Goal: Information Seeking & Learning: Check status

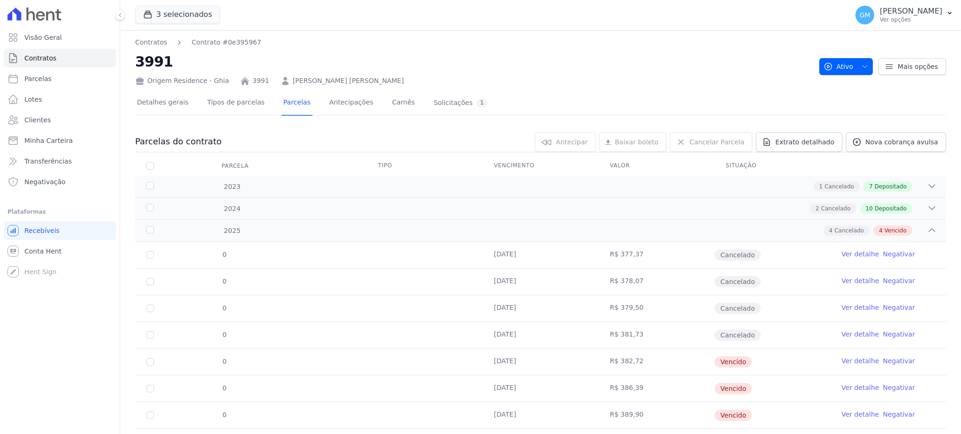
scroll to position [49, 0]
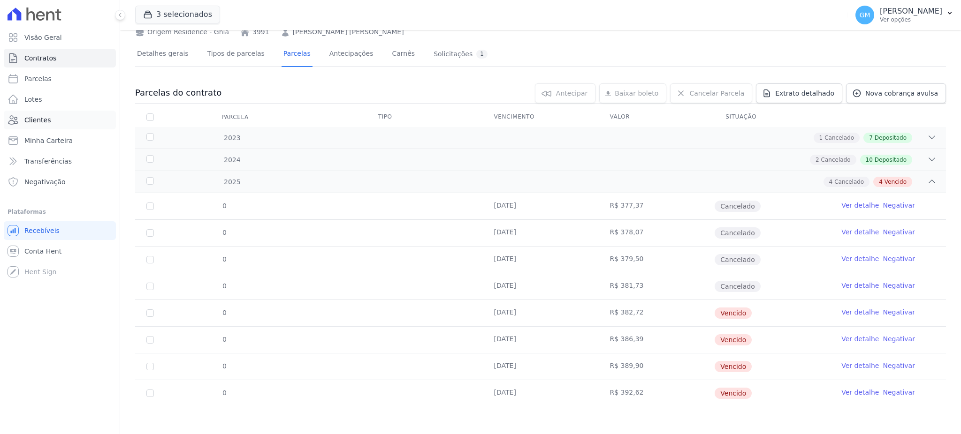
click at [57, 115] on link "Clientes" at bounding box center [60, 120] width 112 height 19
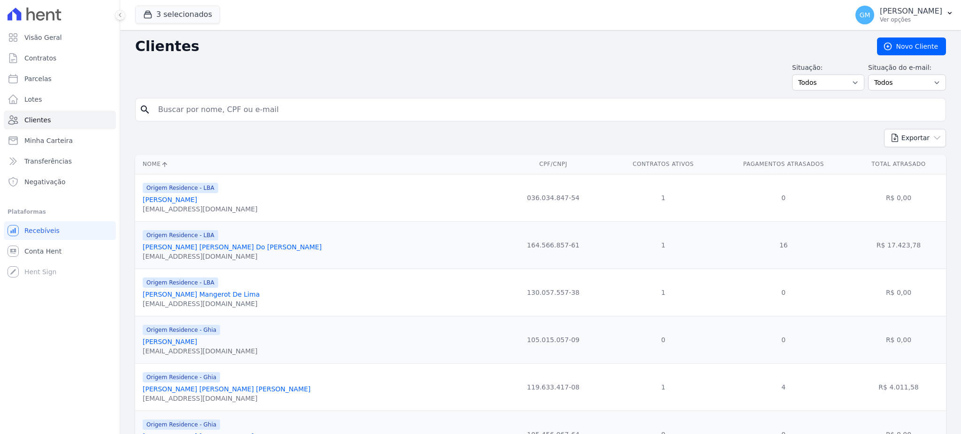
click at [203, 98] on div "search" at bounding box center [540, 109] width 810 height 23
click at [203, 101] on input "search" at bounding box center [546, 109] width 789 height 19
paste input "[PERSON_NAME] [PERSON_NAME]"
type input "[PERSON_NAME] [PERSON_NAME]"
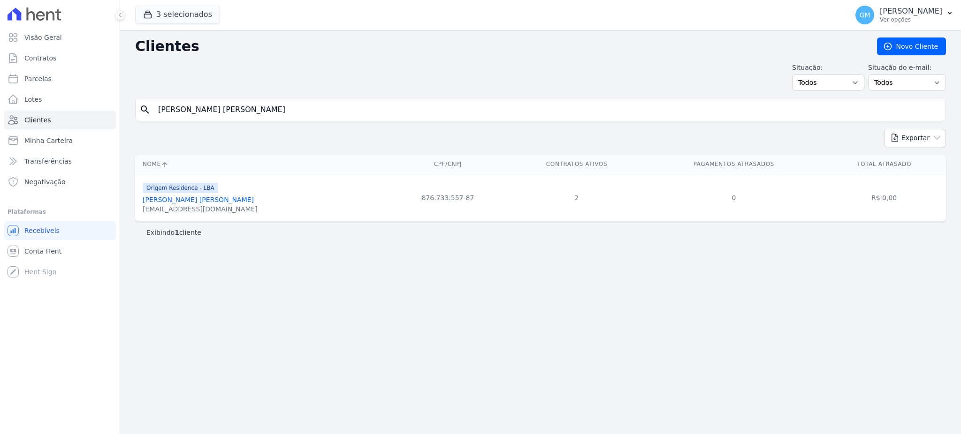
click at [217, 190] on div "Origem Residence - LBA" at bounding box center [200, 187] width 115 height 11
click at [222, 196] on link "[PERSON_NAME] [PERSON_NAME]" at bounding box center [198, 200] width 111 height 8
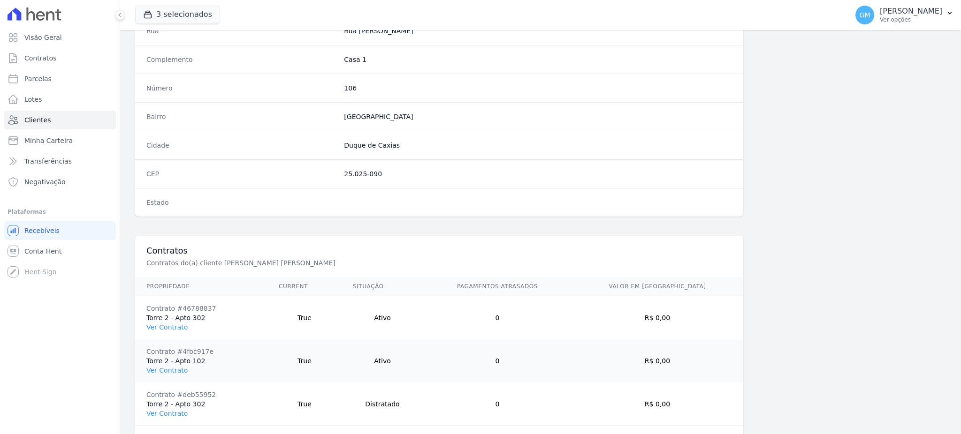
scroll to position [530, 0]
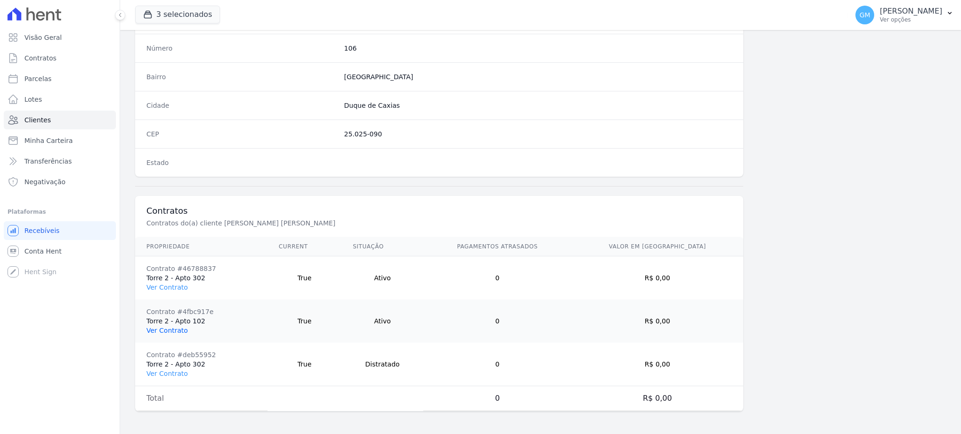
click at [178, 330] on link "Ver Contrato" at bounding box center [166, 331] width 41 height 8
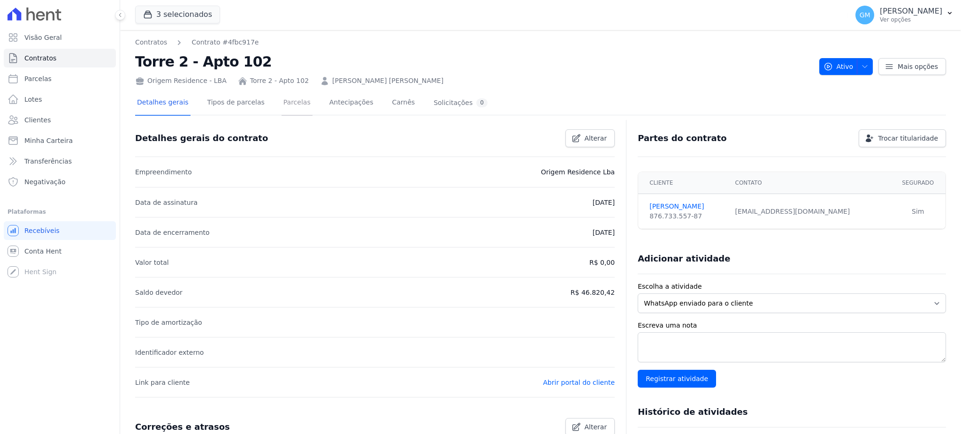
click at [284, 98] on link "Parcelas" at bounding box center [296, 103] width 31 height 25
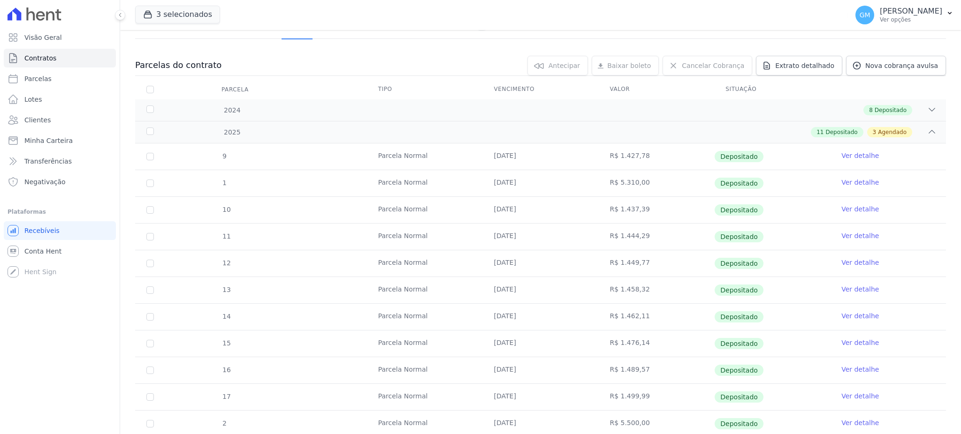
scroll to position [250, 0]
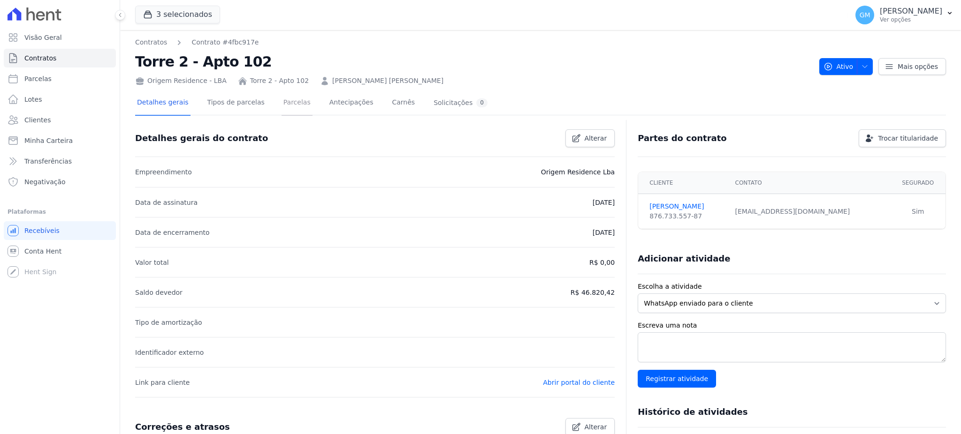
click at [285, 108] on link "Parcelas" at bounding box center [296, 103] width 31 height 25
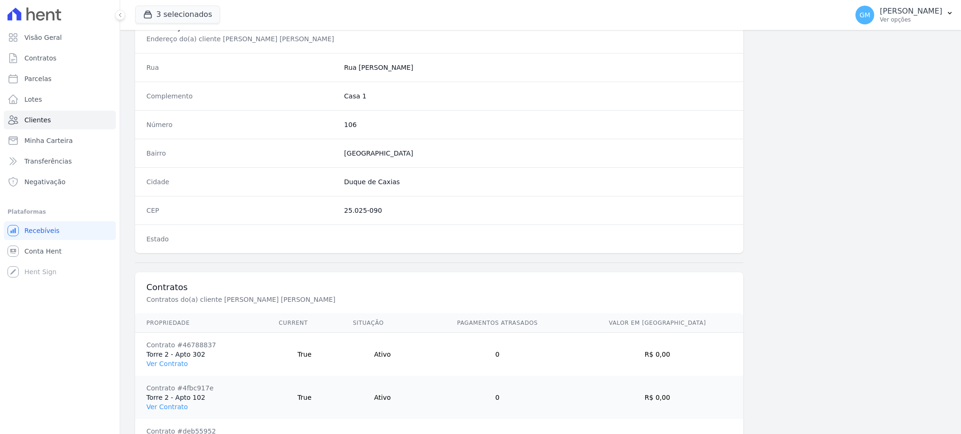
scroll to position [530, 0]
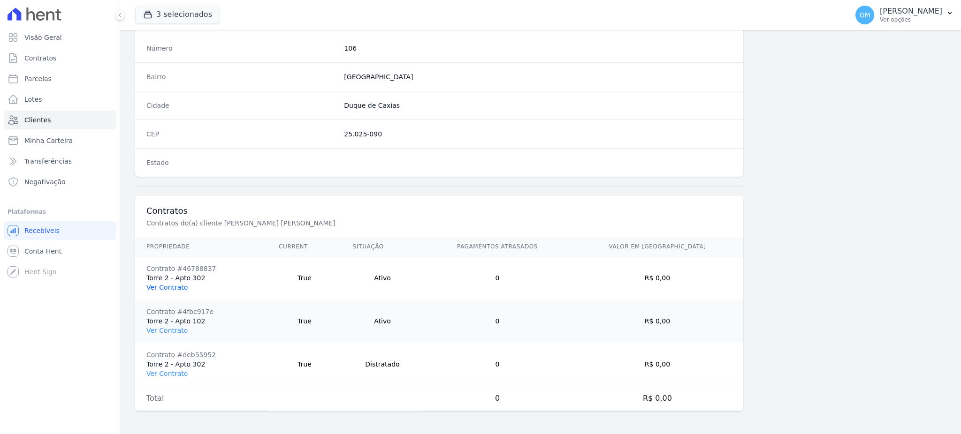
click at [171, 289] on link "Ver Contrato" at bounding box center [166, 288] width 41 height 8
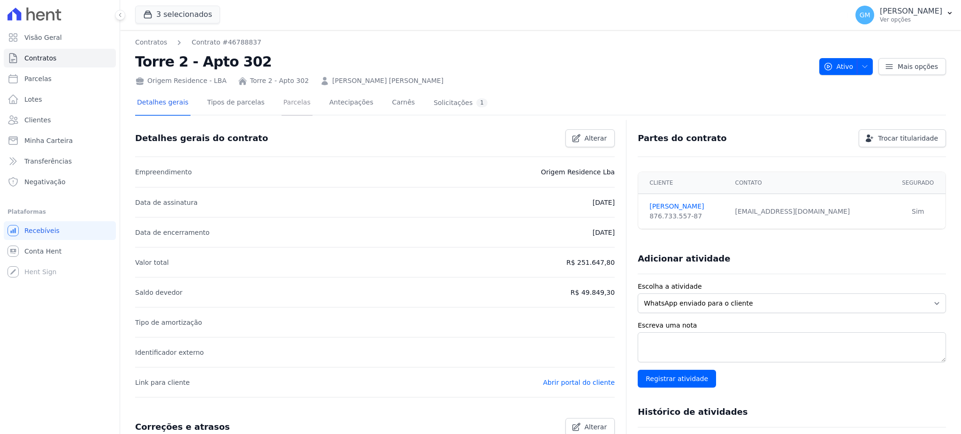
click at [281, 102] on link "Parcelas" at bounding box center [296, 103] width 31 height 25
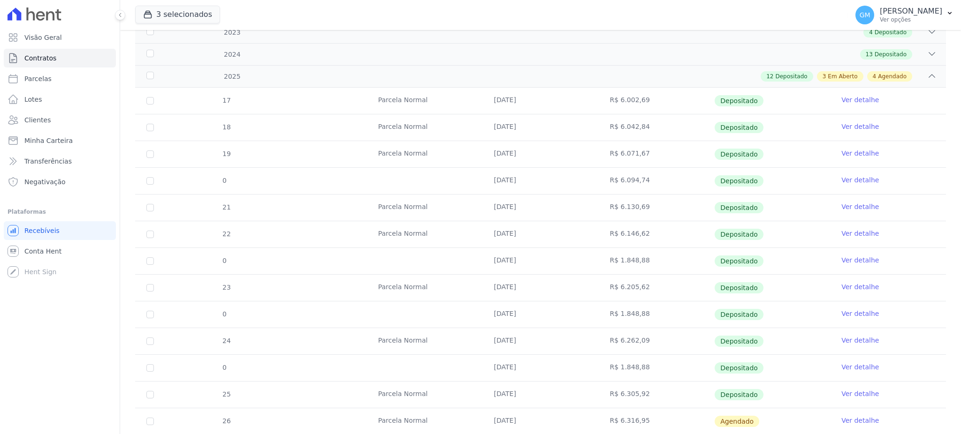
scroll to position [125, 0]
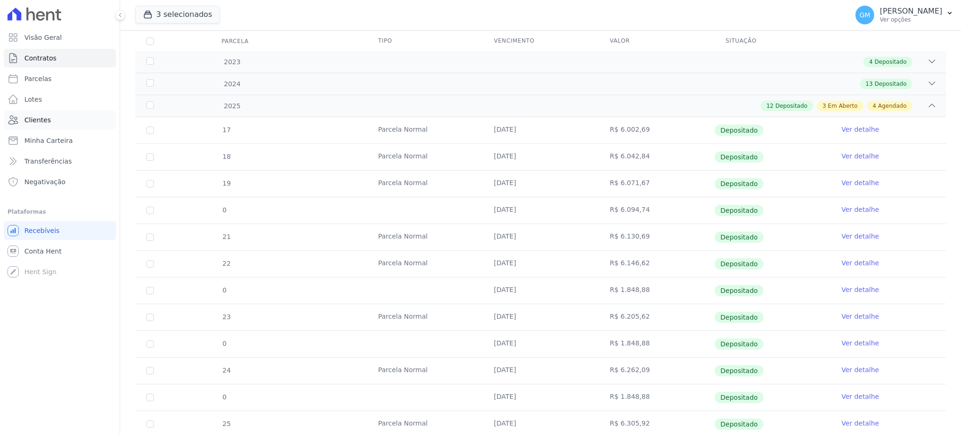
click at [59, 122] on link "Clientes" at bounding box center [60, 120] width 112 height 19
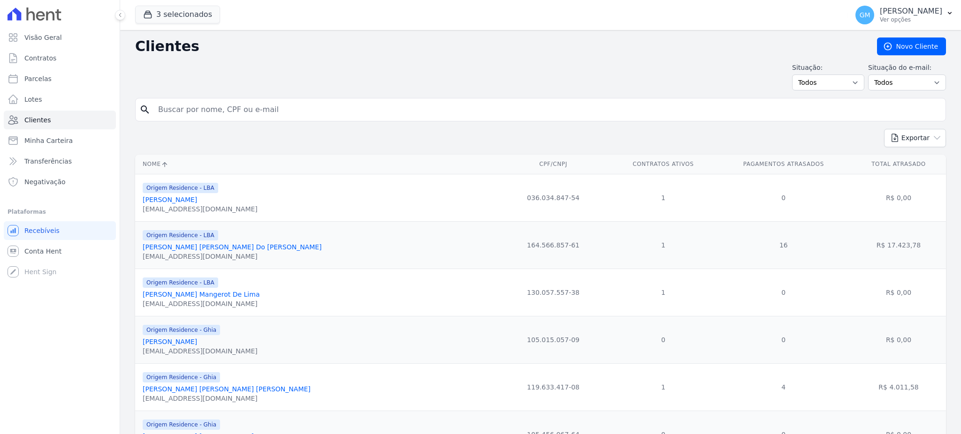
click at [230, 113] on input "search" at bounding box center [546, 109] width 789 height 19
paste input "[PERSON_NAME] [PERSON_NAME] DOS [PERSON_NAME]"
type input "[PERSON_NAME] [PERSON_NAME] DOS [PERSON_NAME]"
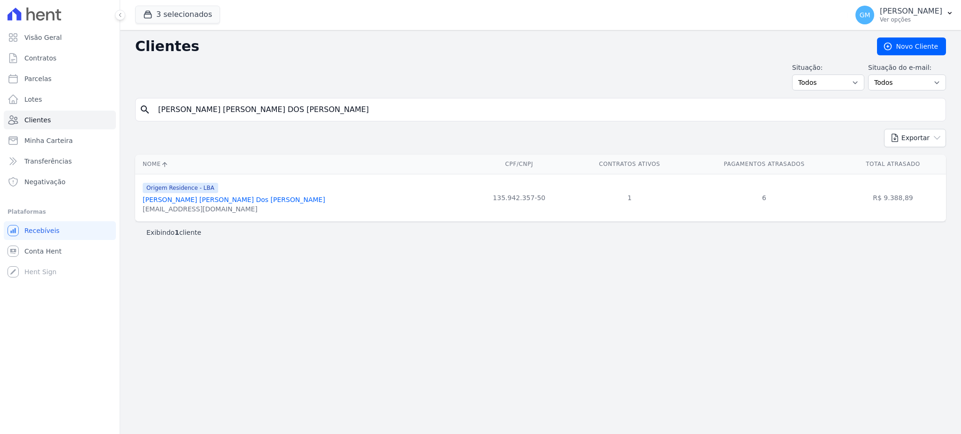
click at [223, 197] on link "[PERSON_NAME] [PERSON_NAME] Dos [PERSON_NAME]" at bounding box center [234, 200] width 182 height 8
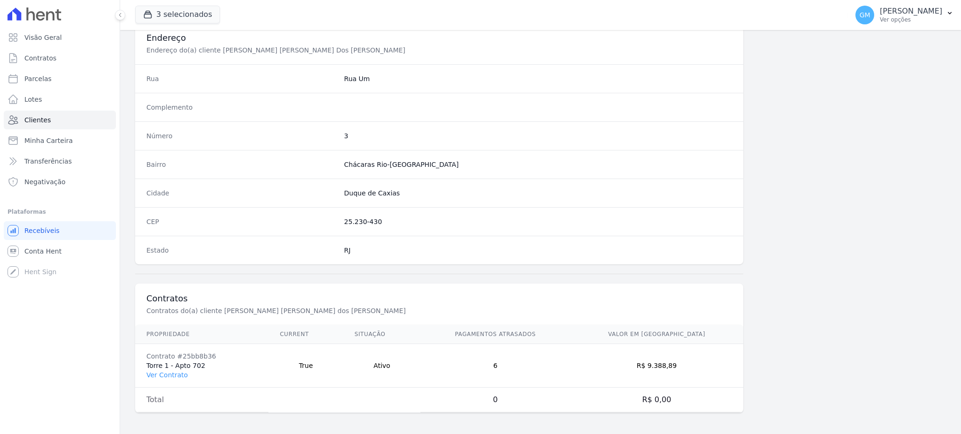
scroll to position [444, 0]
click at [174, 379] on td "Contrato #25bb8b36 Torre 1 - Apto 702 Ver Contrato" at bounding box center [201, 365] width 133 height 44
click at [174, 374] on link "Ver Contrato" at bounding box center [166, 374] width 41 height 8
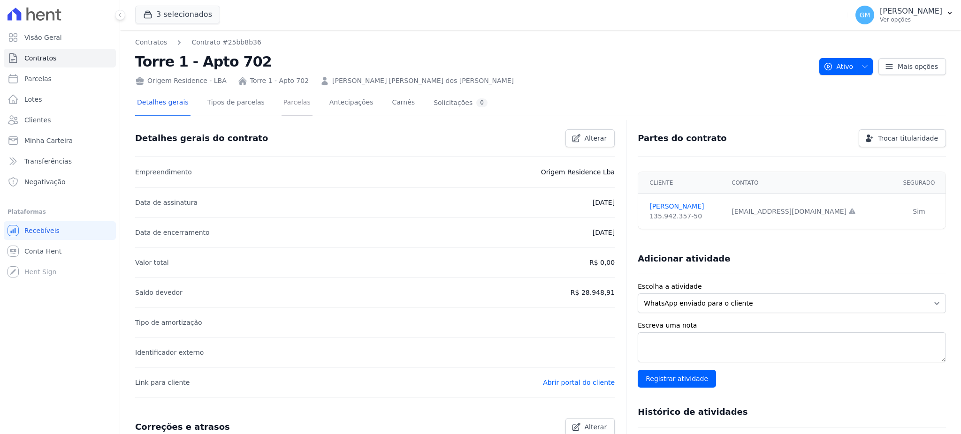
click at [281, 109] on link "Parcelas" at bounding box center [296, 103] width 31 height 25
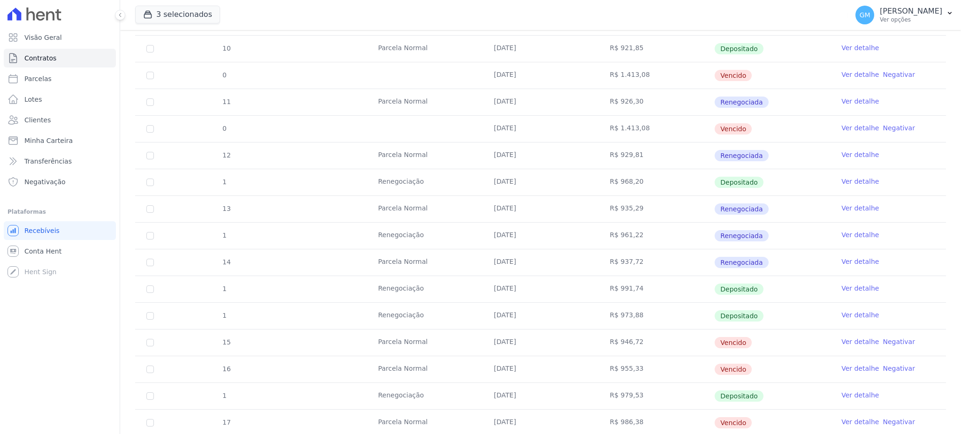
scroll to position [312, 0]
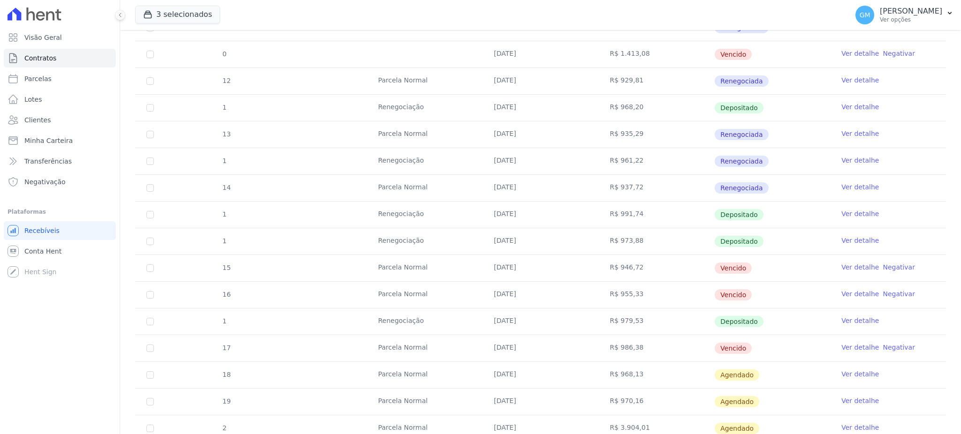
drag, startPoint x: 496, startPoint y: 266, endPoint x: 516, endPoint y: 269, distance: 19.9
click at [516, 269] on td "[DATE]" at bounding box center [541, 268] width 116 height 26
drag, startPoint x: 501, startPoint y: 292, endPoint x: 530, endPoint y: 296, distance: 29.9
click at [530, 296] on td "[DATE]" at bounding box center [541, 295] width 116 height 26
drag, startPoint x: 479, startPoint y: 349, endPoint x: 529, endPoint y: 349, distance: 49.7
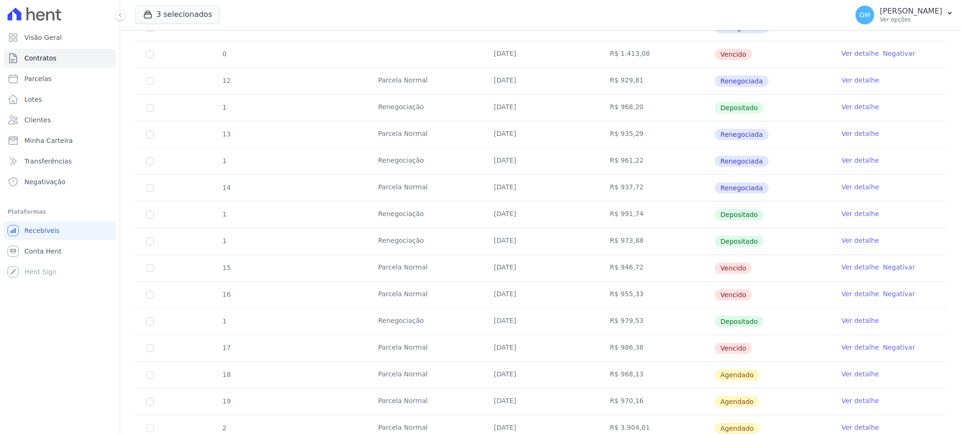
click at [529, 349] on td "[DATE]" at bounding box center [541, 348] width 116 height 26
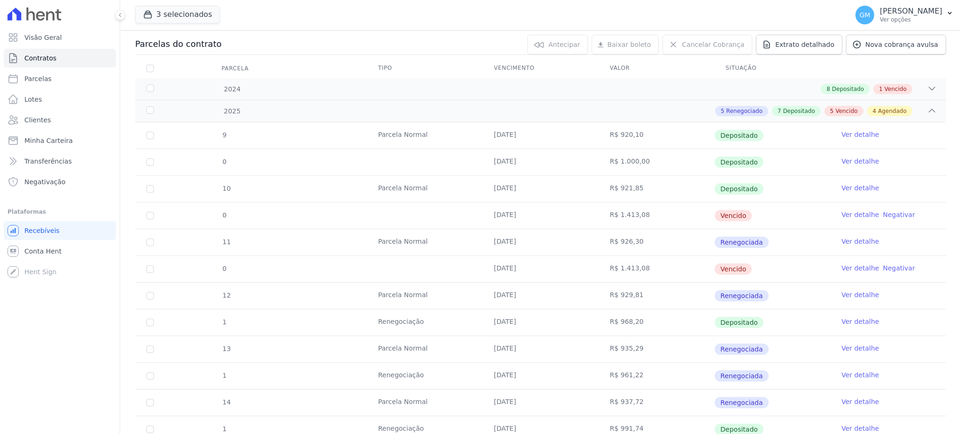
scroll to position [0, 0]
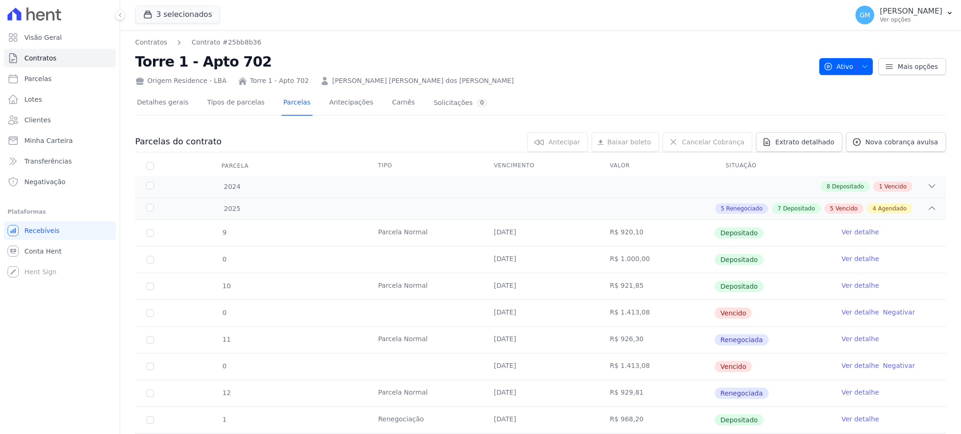
click at [846, 232] on link "Ver detalhe" at bounding box center [860, 231] width 38 height 9
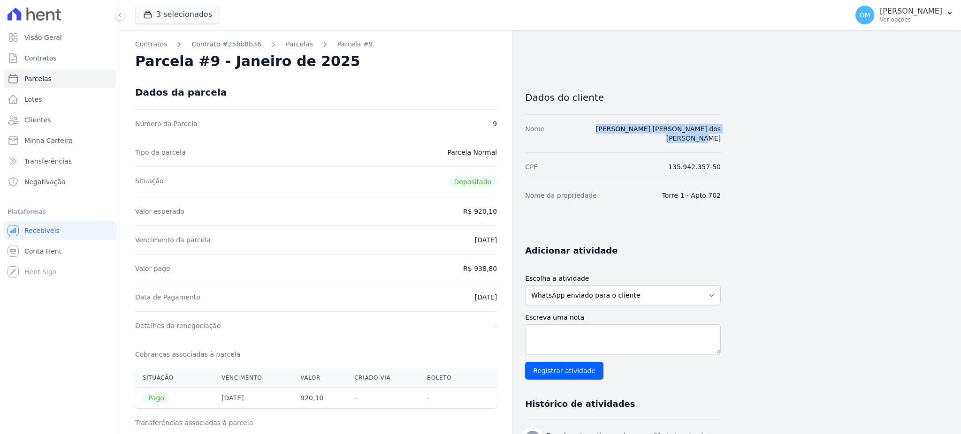
drag, startPoint x: 587, startPoint y: 130, endPoint x: 735, endPoint y: 130, distance: 148.2
drag, startPoint x: 746, startPoint y: 129, endPoint x: 565, endPoint y: 119, distance: 180.8
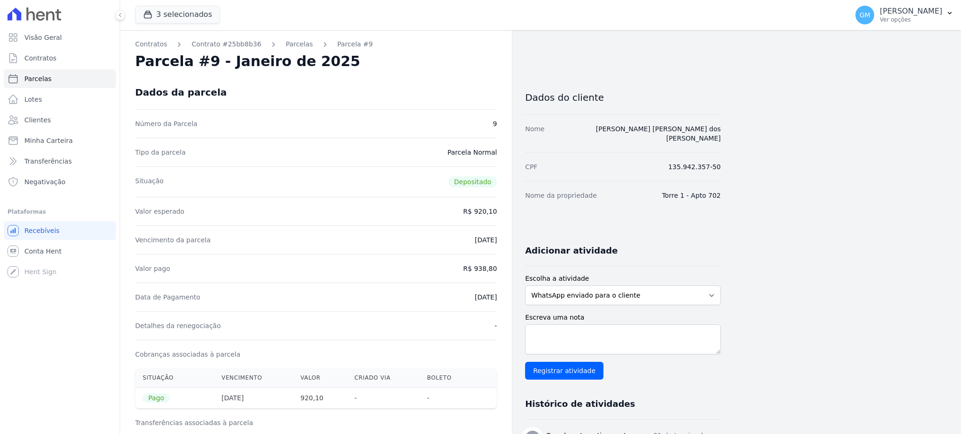
copy div "[PERSON_NAME] [PERSON_NAME] dos [PERSON_NAME]"
drag, startPoint x: 656, startPoint y: 130, endPoint x: 724, endPoint y: 130, distance: 67.5
copy link "[PERSON_NAME] [PERSON_NAME] dos [PERSON_NAME]"
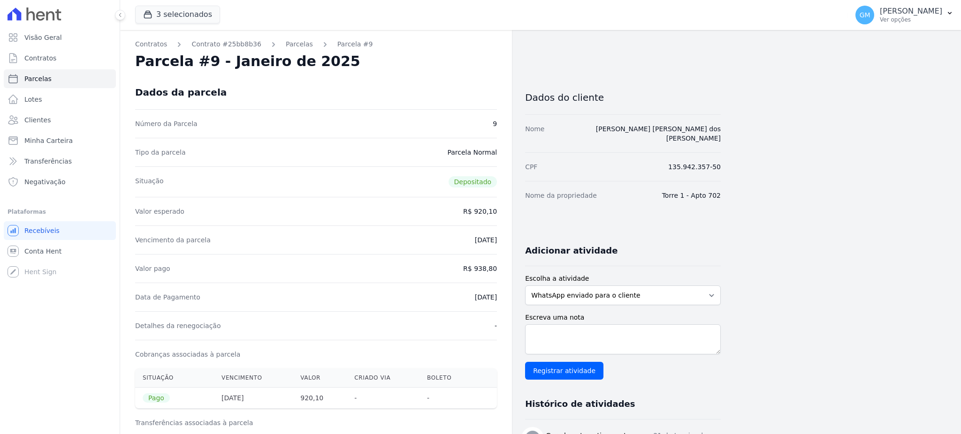
click at [702, 85] on div "Dados do cliente" at bounding box center [623, 94] width 196 height 39
drag, startPoint x: 733, startPoint y: 125, endPoint x: 582, endPoint y: 133, distance: 150.3
copy link "[PERSON_NAME] [PERSON_NAME] dos [PERSON_NAME]"
click at [45, 120] on span "Clientes" at bounding box center [37, 119] width 26 height 9
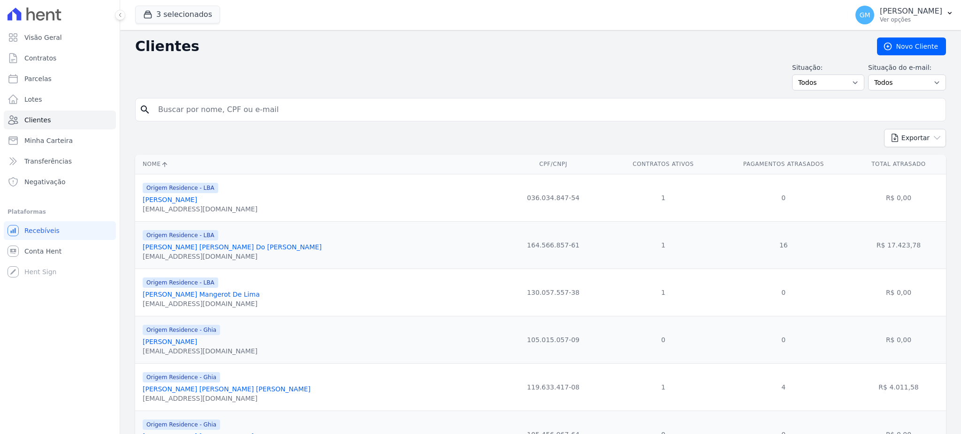
click at [180, 116] on input "search" at bounding box center [546, 109] width 789 height 19
paste input "[PERSON_NAME]"
type input "[PERSON_NAME]"
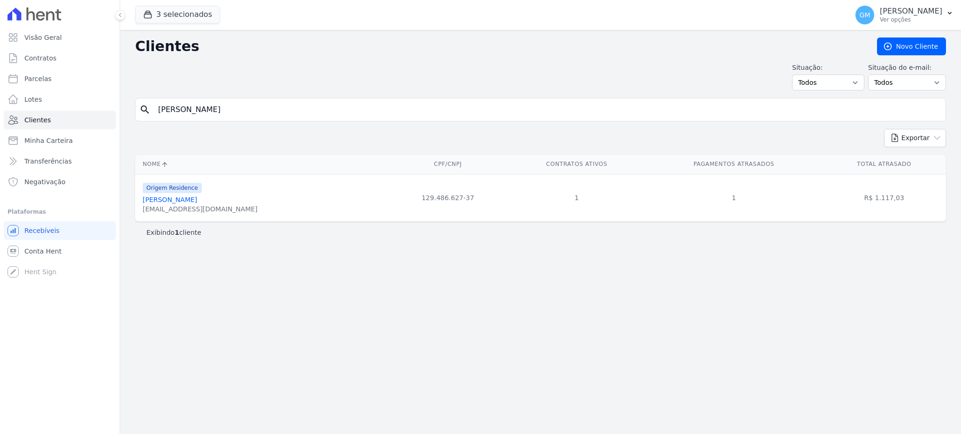
click at [197, 199] on link "[PERSON_NAME]" at bounding box center [170, 200] width 54 height 8
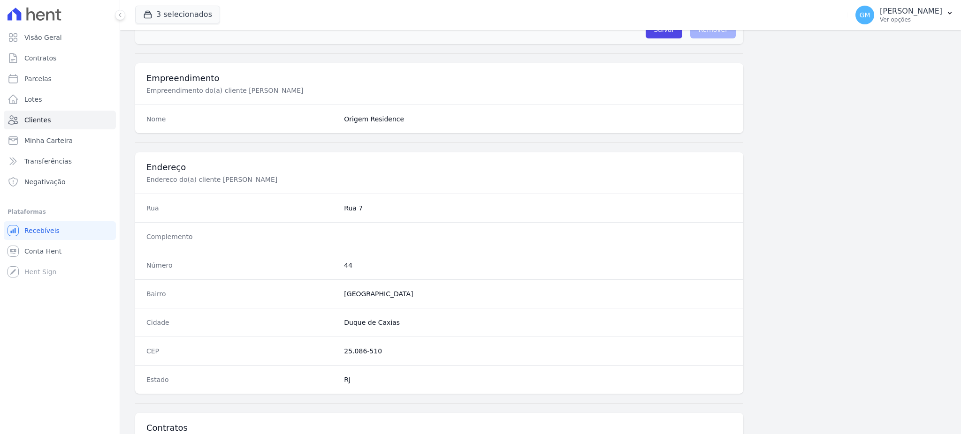
scroll to position [444, 0]
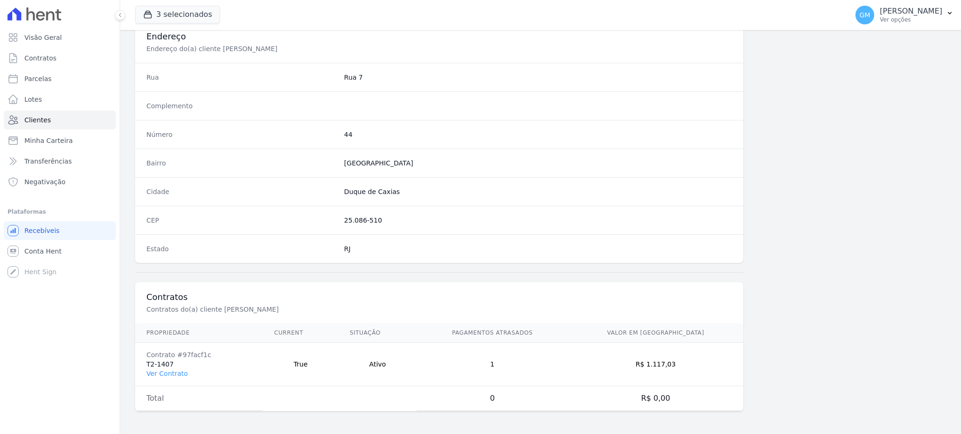
click at [181, 367] on td "Contrato #97facf1c T2-1407 Ver Contrato" at bounding box center [199, 365] width 128 height 44
click at [181, 375] on link "Ver Contrato" at bounding box center [166, 374] width 41 height 8
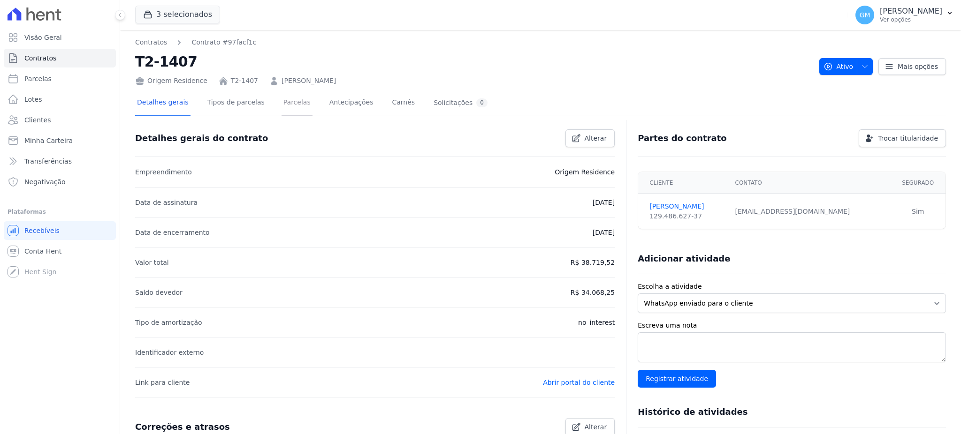
click at [286, 103] on link "Parcelas" at bounding box center [296, 103] width 31 height 25
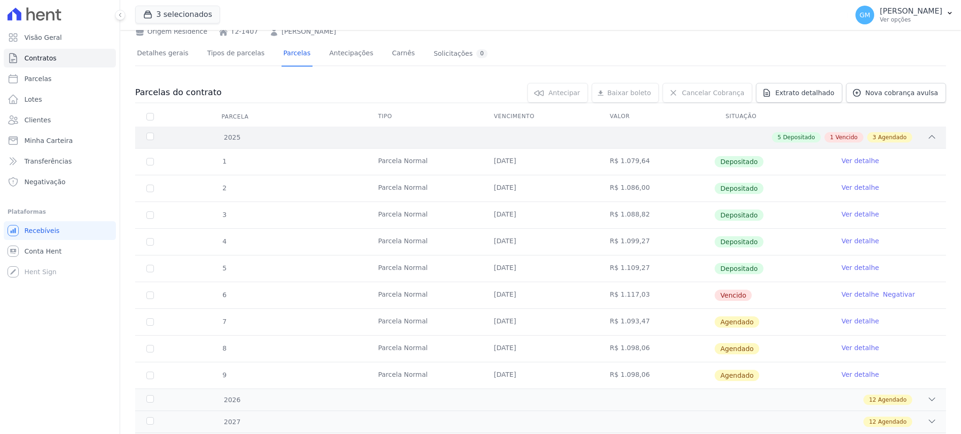
scroll to position [98, 0]
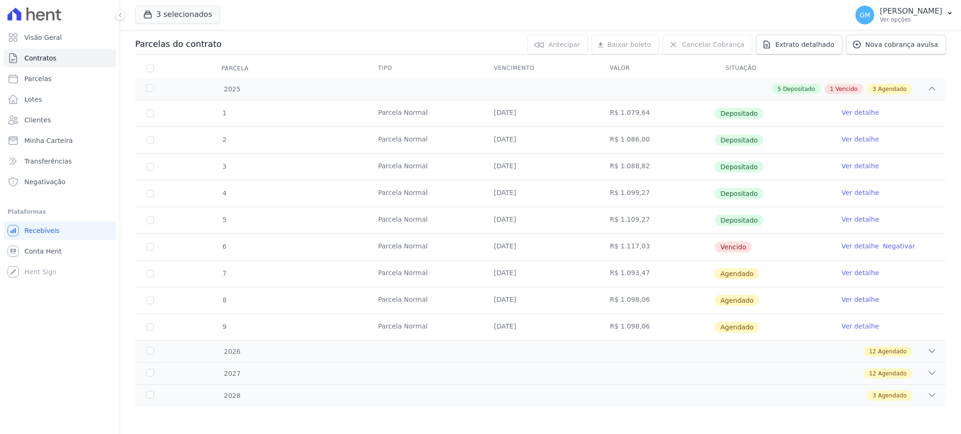
drag, startPoint x: 755, startPoint y: 242, endPoint x: 674, endPoint y: 243, distance: 81.1
click at [674, 243] on tr "6 [GEOGRAPHIC_DATA] [DATE] R$ 1.117,03 [GEOGRAPHIC_DATA] Ver detalhe Negativar" at bounding box center [540, 247] width 810 height 27
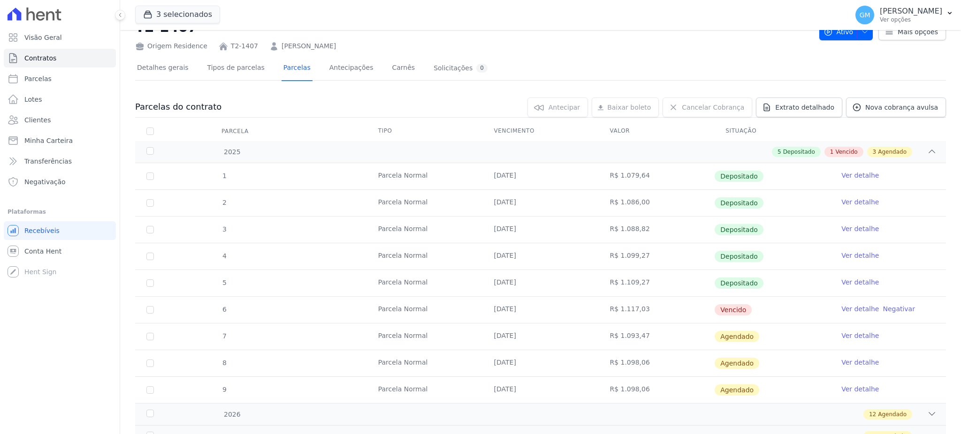
click at [841, 284] on link "Ver detalhe" at bounding box center [860, 282] width 38 height 9
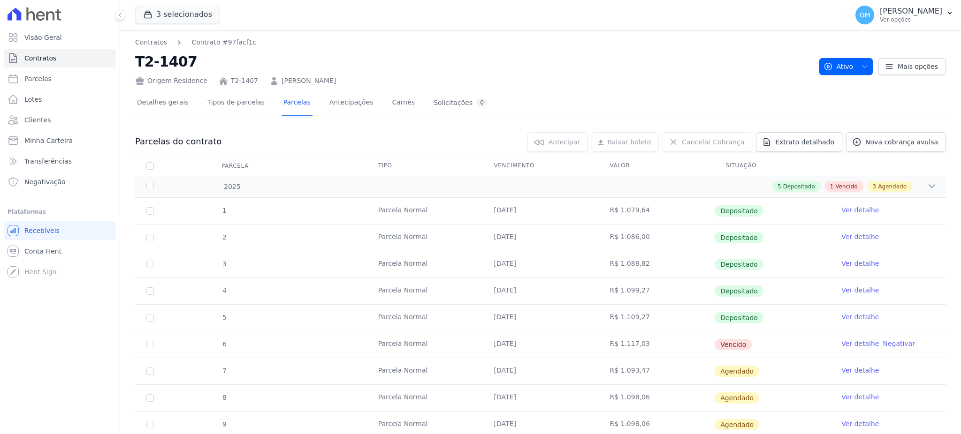
click at [685, 326] on td "R$ 1.109,27" at bounding box center [656, 318] width 116 height 26
click at [844, 321] on link "Ver detalhe" at bounding box center [860, 316] width 38 height 9
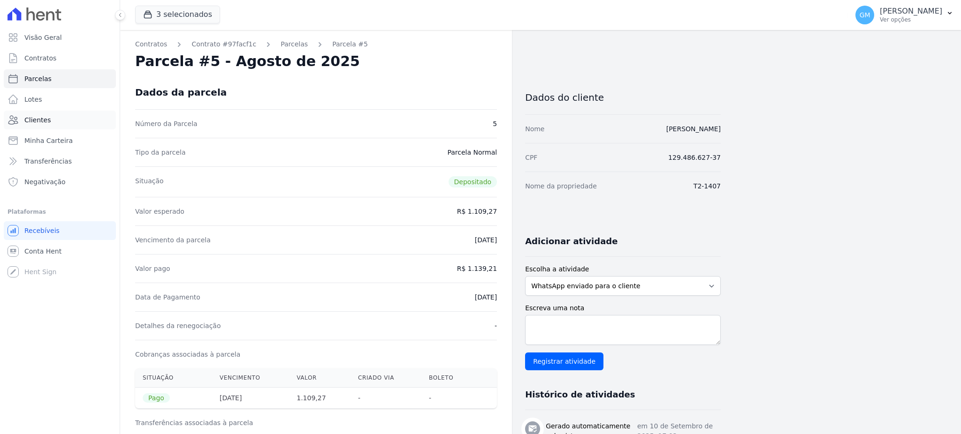
click at [61, 121] on link "Clientes" at bounding box center [60, 120] width 112 height 19
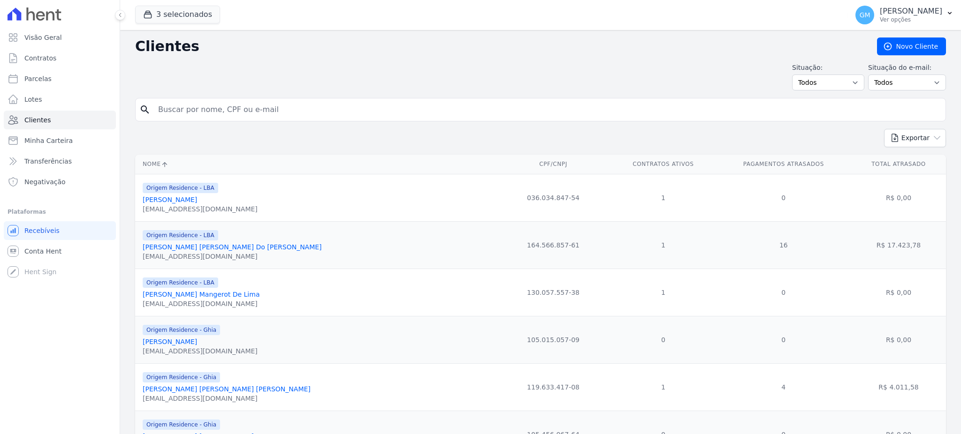
click at [162, 106] on input "search" at bounding box center [546, 109] width 789 height 19
paste input "[PERSON_NAME] [PERSON_NAME]"
type input "[PERSON_NAME] [PERSON_NAME]"
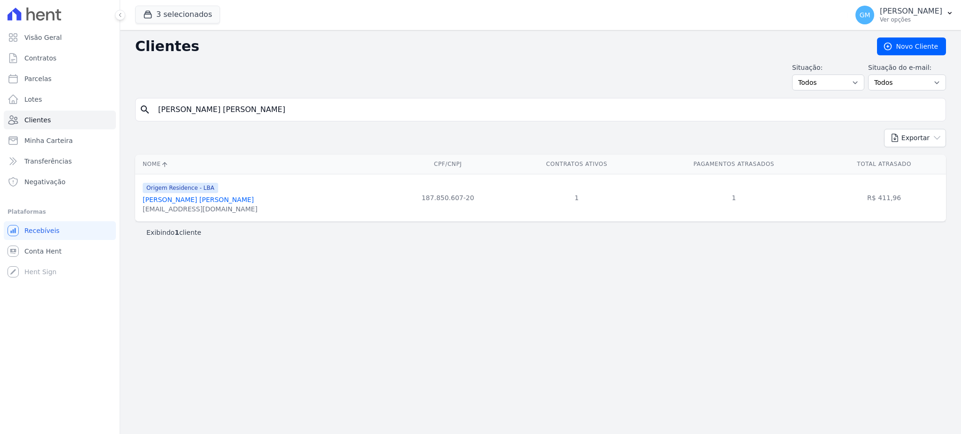
click at [181, 198] on link "[PERSON_NAME] [PERSON_NAME]" at bounding box center [198, 200] width 111 height 8
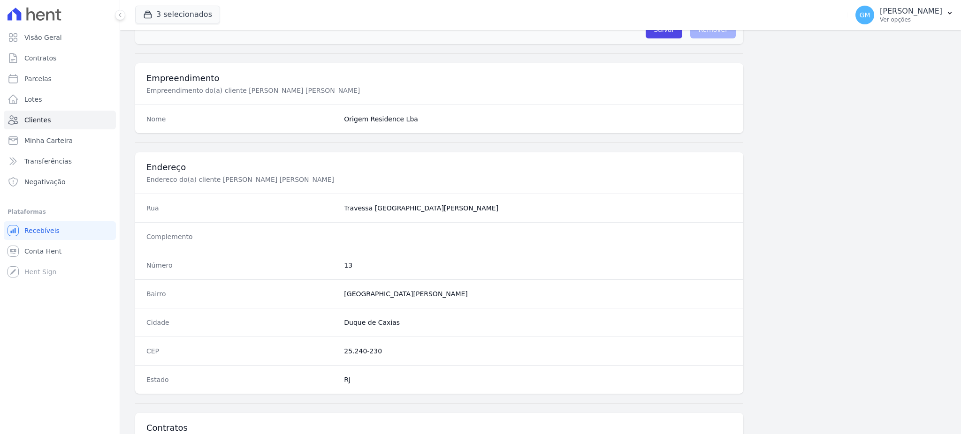
scroll to position [444, 0]
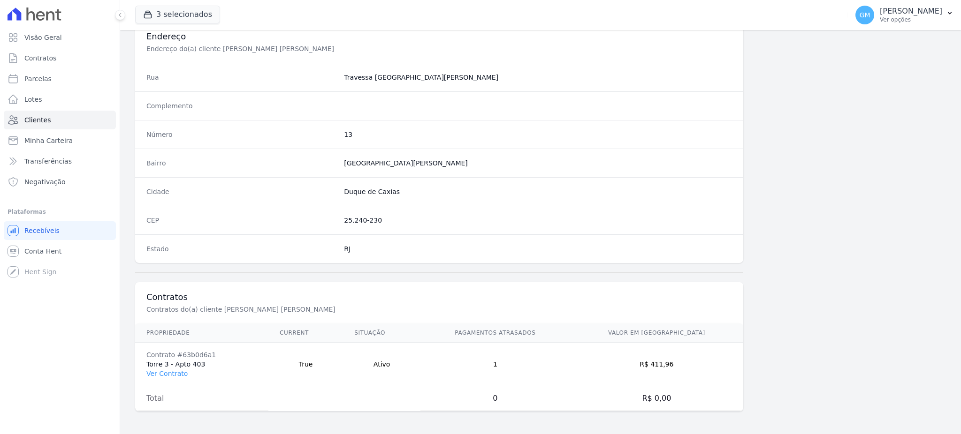
drag, startPoint x: 173, startPoint y: 372, endPoint x: 282, endPoint y: 139, distance: 257.4
click at [173, 372] on link "Ver Contrato" at bounding box center [166, 374] width 41 height 8
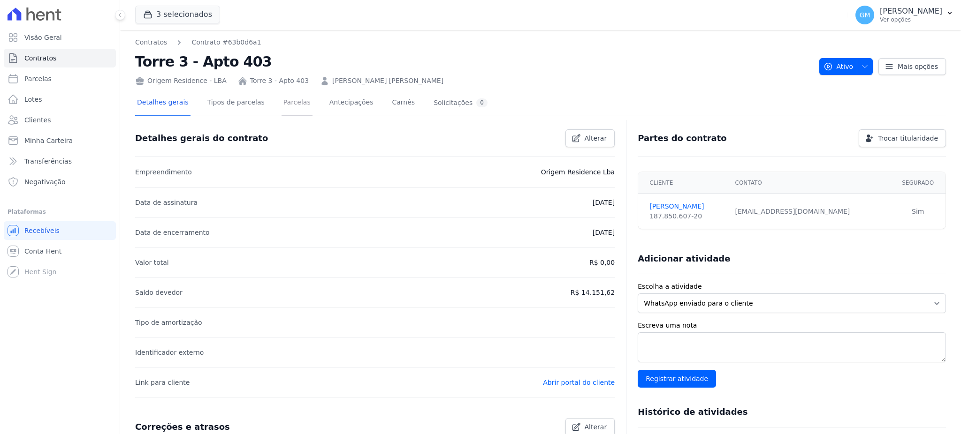
click at [285, 103] on link "Parcelas" at bounding box center [296, 103] width 31 height 25
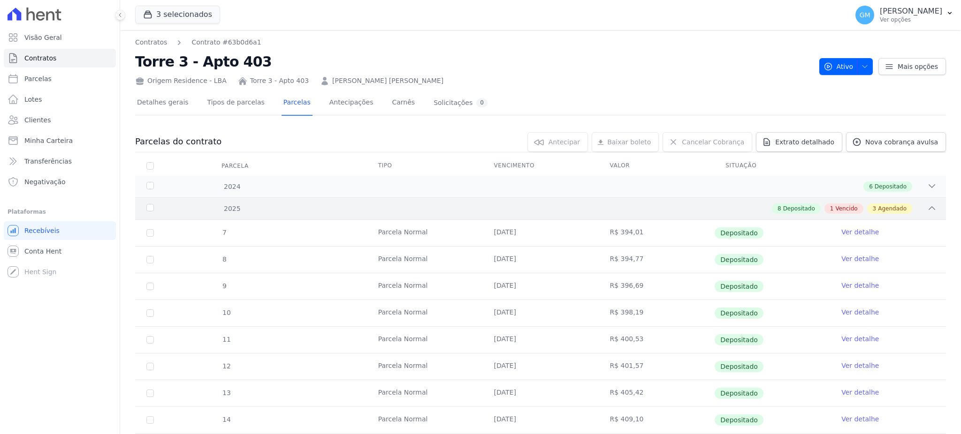
scroll to position [188, 0]
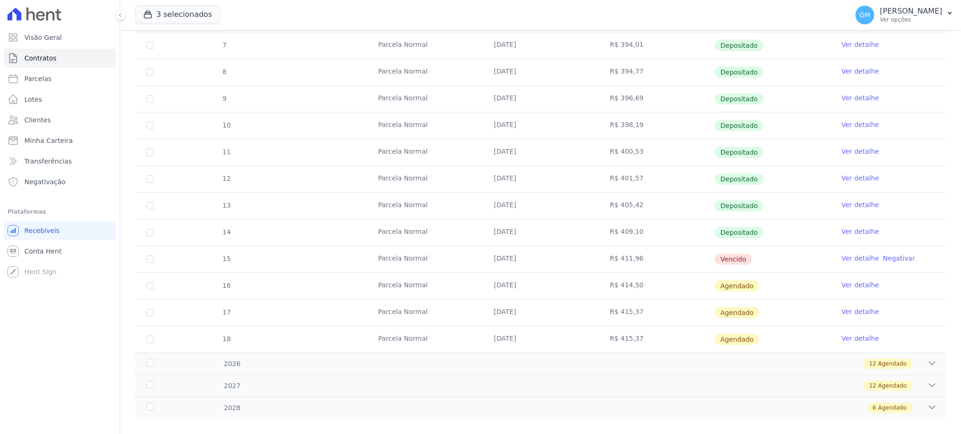
click at [842, 258] on link "Ver detalhe" at bounding box center [860, 258] width 38 height 9
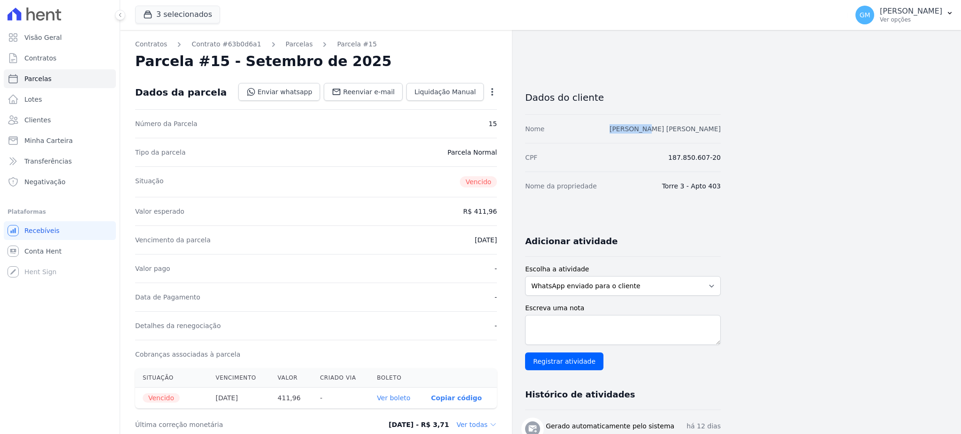
drag, startPoint x: 600, startPoint y: 125, endPoint x: 642, endPoint y: 131, distance: 41.7
click at [642, 131] on div "Nome [PERSON_NAME] [PERSON_NAME]" at bounding box center [623, 128] width 196 height 29
copy link "[PERSON_NAME]"
click at [51, 117] on link "Clientes" at bounding box center [60, 120] width 112 height 19
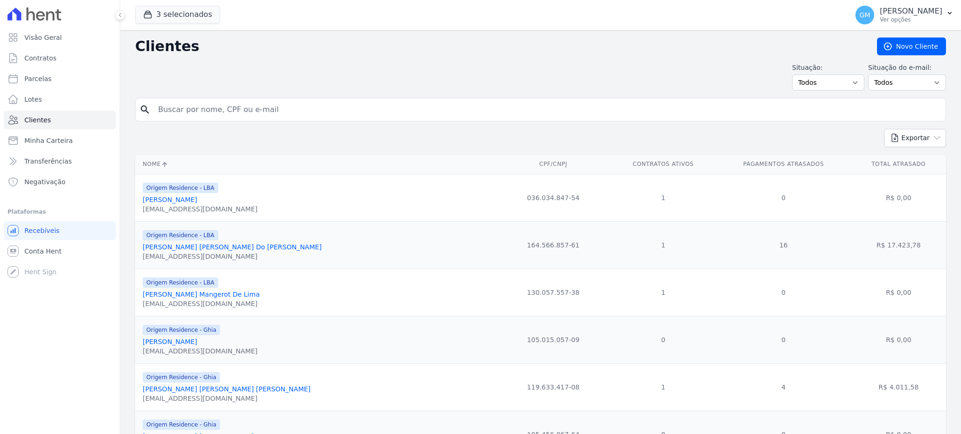
click at [163, 107] on input "search" at bounding box center [546, 109] width 789 height 19
paste input "[PERSON_NAME] [PERSON_NAME]"
type input "[PERSON_NAME] [PERSON_NAME]"
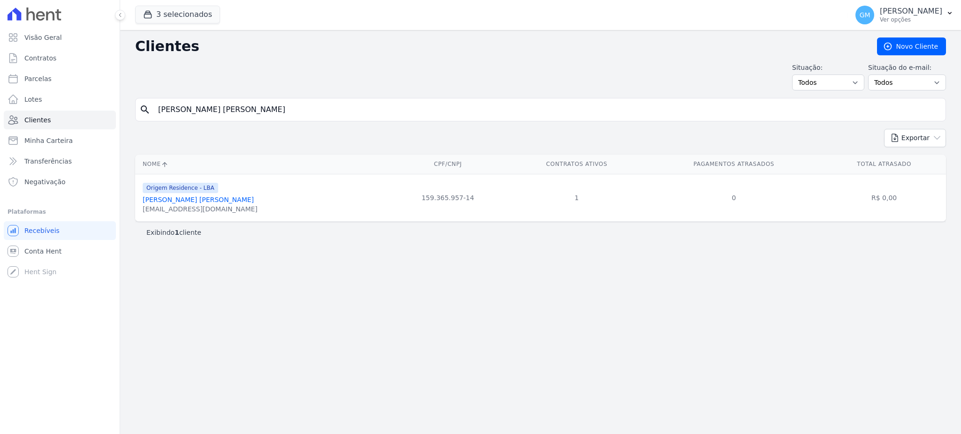
click at [219, 204] on link "[PERSON_NAME] [PERSON_NAME]" at bounding box center [198, 200] width 111 height 8
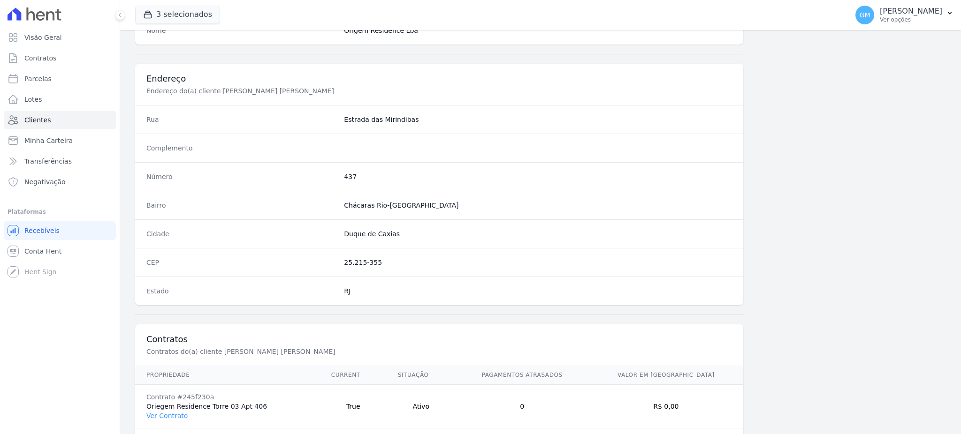
scroll to position [444, 0]
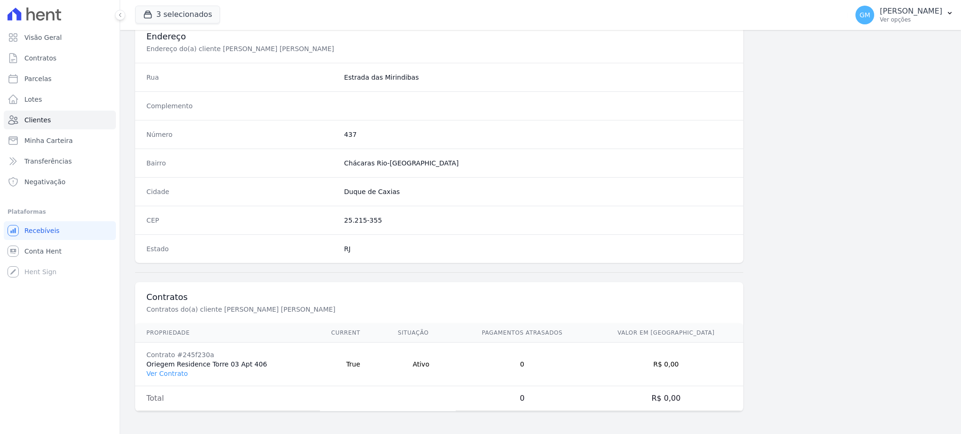
click at [170, 379] on td "Contrato #245f230a Oriegem Residence Torre 03 Apt 406 Ver Contrato" at bounding box center [227, 365] width 185 height 44
click at [175, 370] on link "Ver Contrato" at bounding box center [166, 374] width 41 height 8
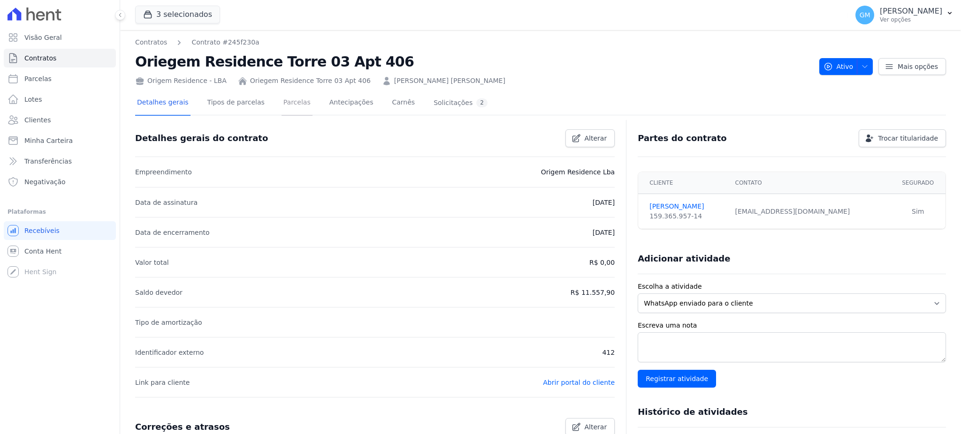
click at [281, 104] on link "Parcelas" at bounding box center [296, 103] width 31 height 25
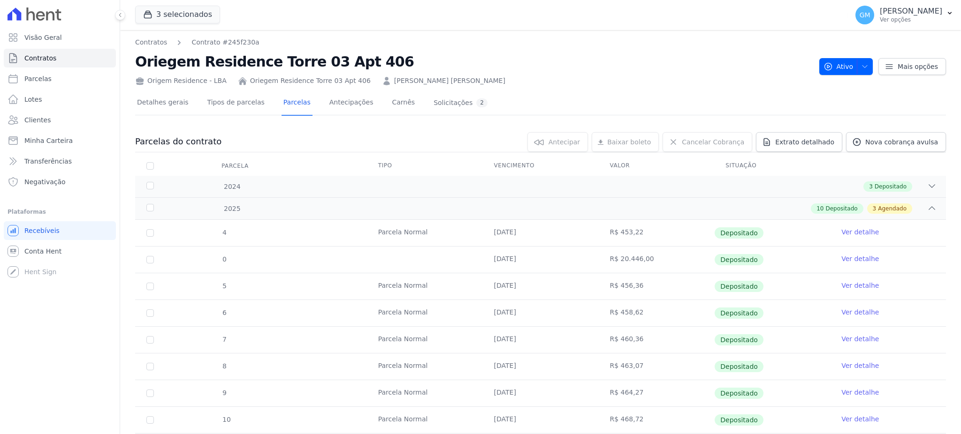
scroll to position [188, 0]
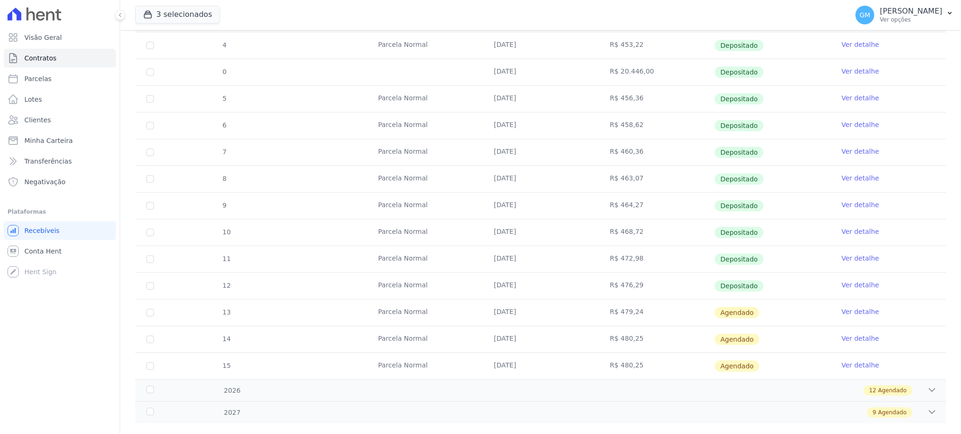
click at [848, 284] on link "Ver detalhe" at bounding box center [860, 284] width 38 height 9
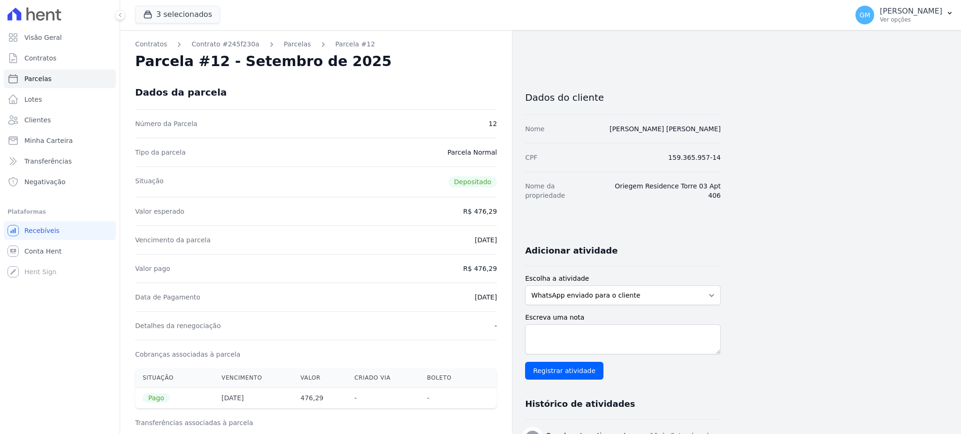
drag, startPoint x: 454, startPoint y: 299, endPoint x: 503, endPoint y: 298, distance: 48.3
click at [503, 298] on div "Contratos Contrato #245f230a [GEOGRAPHIC_DATA] Parcela #12 [GEOGRAPHIC_DATA] #1…" at bounding box center [316, 430] width 392 height 801
copy dd "[DATE]"
drag, startPoint x: 477, startPoint y: 271, endPoint x: 500, endPoint y: 268, distance: 24.0
click at [500, 268] on div "Contratos Contrato #245f230a [GEOGRAPHIC_DATA] Parcela #12 [GEOGRAPHIC_DATA] #1…" at bounding box center [316, 430] width 392 height 801
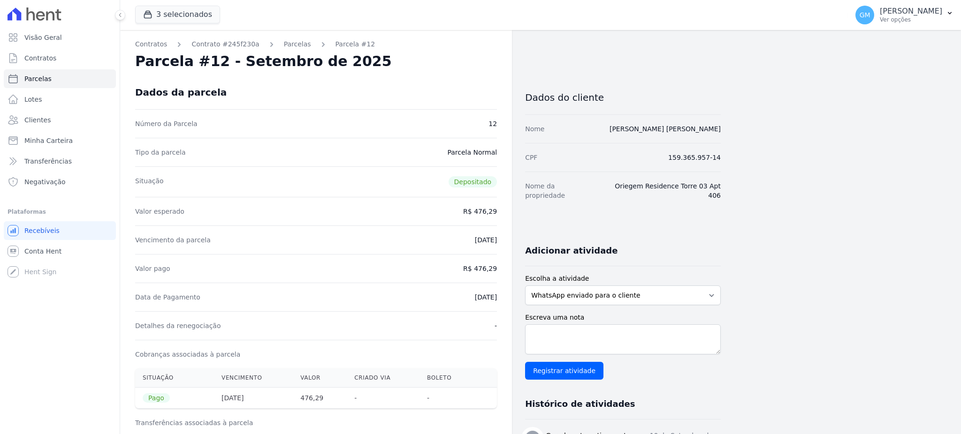
copy dd "476,29"
drag, startPoint x: 451, startPoint y: 300, endPoint x: 507, endPoint y: 301, distance: 56.3
click at [507, 301] on div "Contratos Contrato #245f230a [GEOGRAPHIC_DATA] Parcela #12 [GEOGRAPHIC_DATA] #1…" at bounding box center [316, 430] width 392 height 801
copy dd "[DATE]"
click at [54, 118] on link "Clientes" at bounding box center [60, 120] width 112 height 19
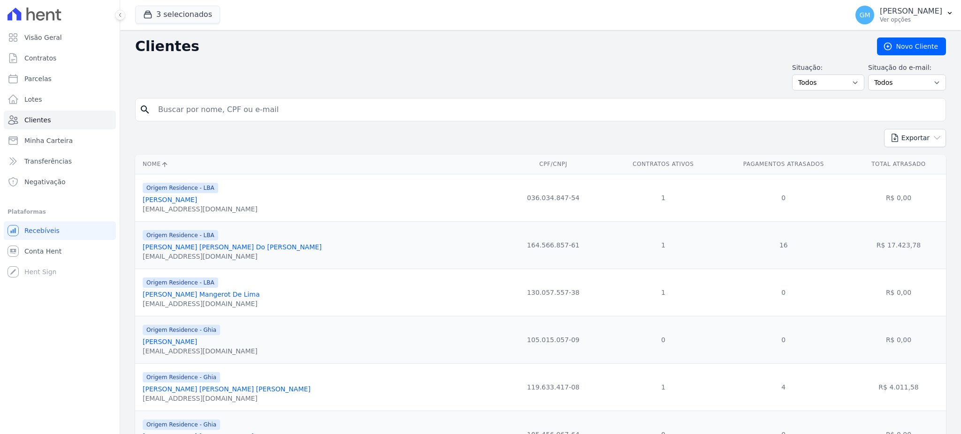
click at [204, 111] on input "search" at bounding box center [546, 109] width 789 height 19
paste input "[PERSON_NAME] [PERSON_NAME]"
type input "[PERSON_NAME] [PERSON_NAME]"
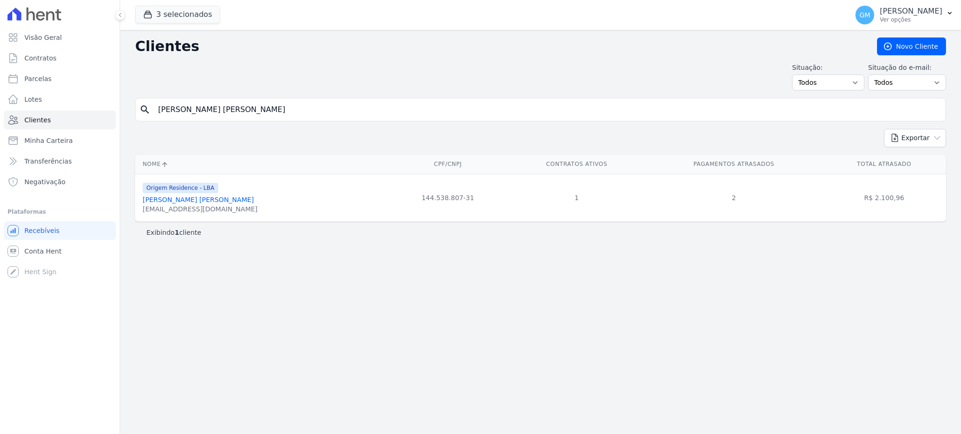
click at [208, 201] on link "[PERSON_NAME] [PERSON_NAME]" at bounding box center [198, 200] width 111 height 8
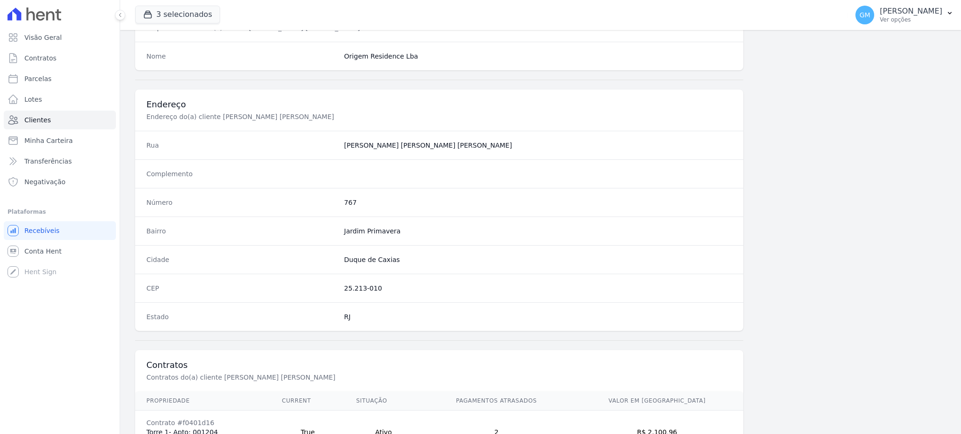
scroll to position [444, 0]
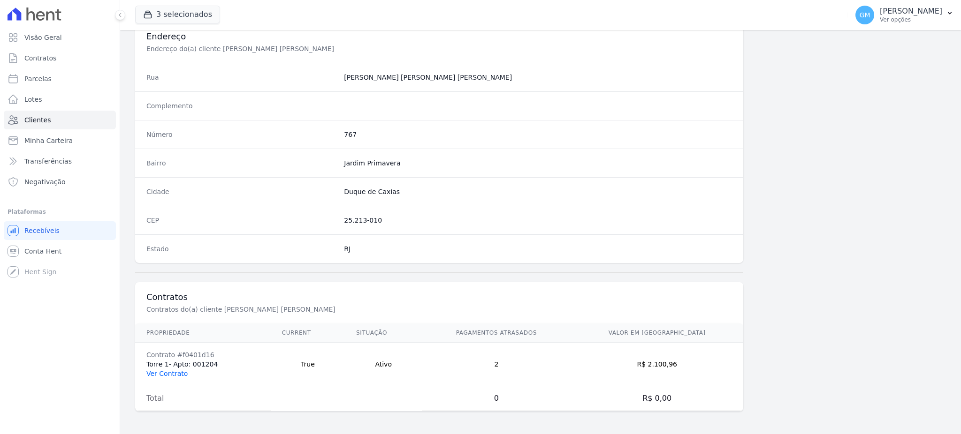
click at [178, 377] on link "Ver Contrato" at bounding box center [166, 374] width 41 height 8
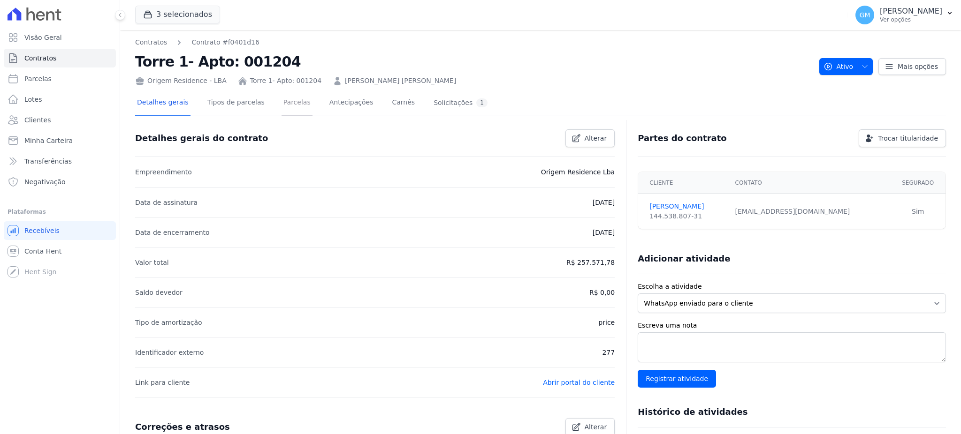
click at [281, 105] on link "Parcelas" at bounding box center [296, 103] width 31 height 25
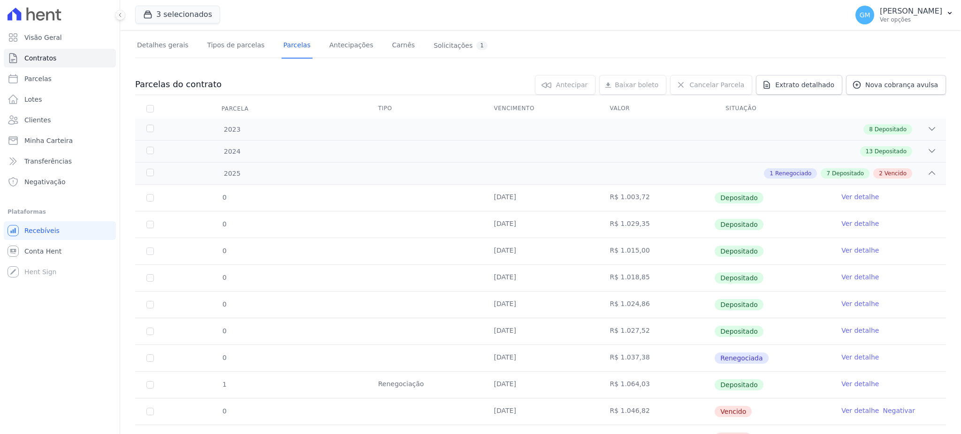
scroll to position [102, 0]
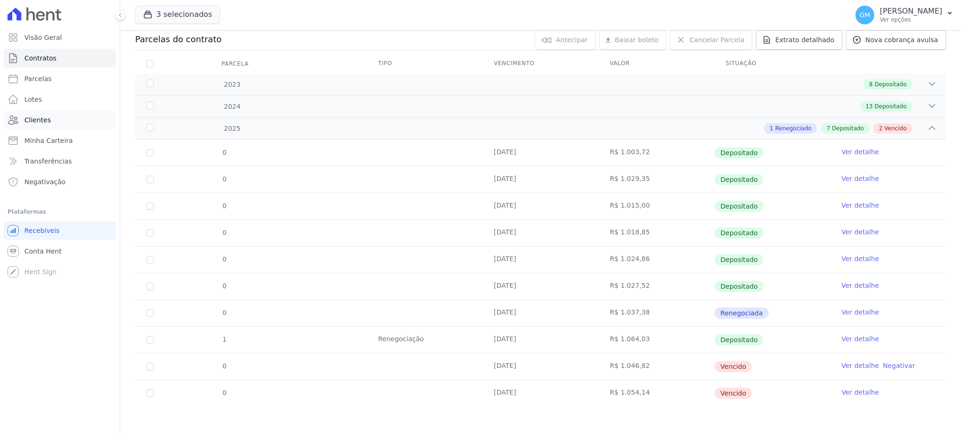
click at [45, 117] on span "Clientes" at bounding box center [37, 119] width 26 height 9
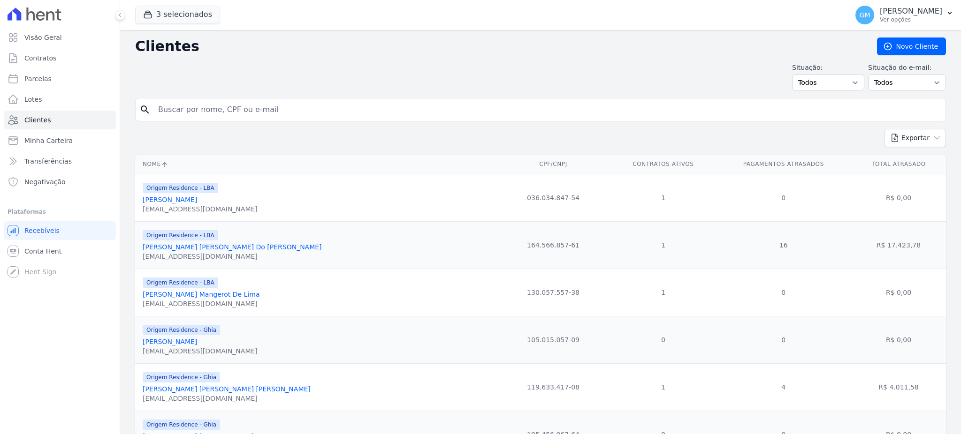
click at [178, 100] on input "search" at bounding box center [546, 109] width 789 height 19
paste input "[PERSON_NAME] DO [PERSON_NAME]"
type input "[PERSON_NAME] DO [PERSON_NAME]"
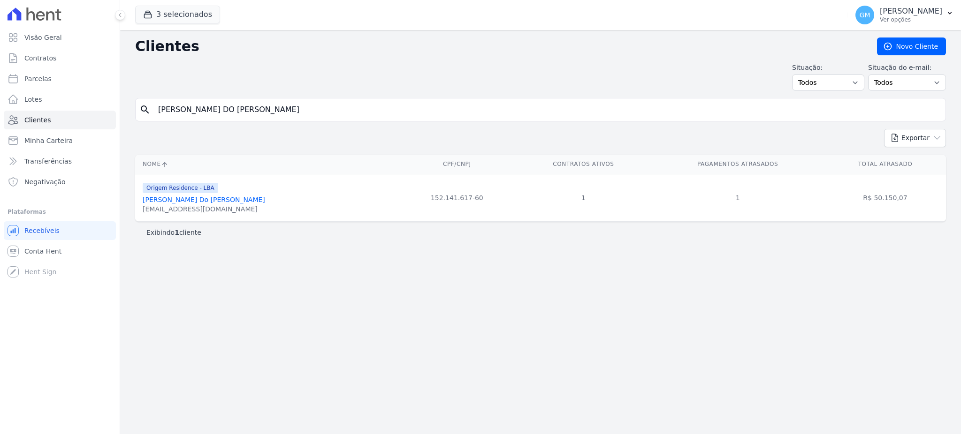
click at [211, 202] on link "[PERSON_NAME] Do [PERSON_NAME]" at bounding box center [204, 200] width 122 height 8
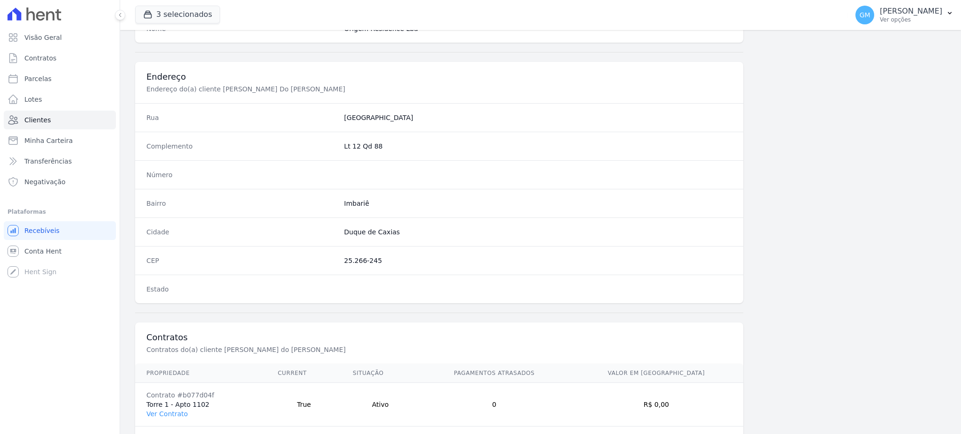
scroll to position [444, 0]
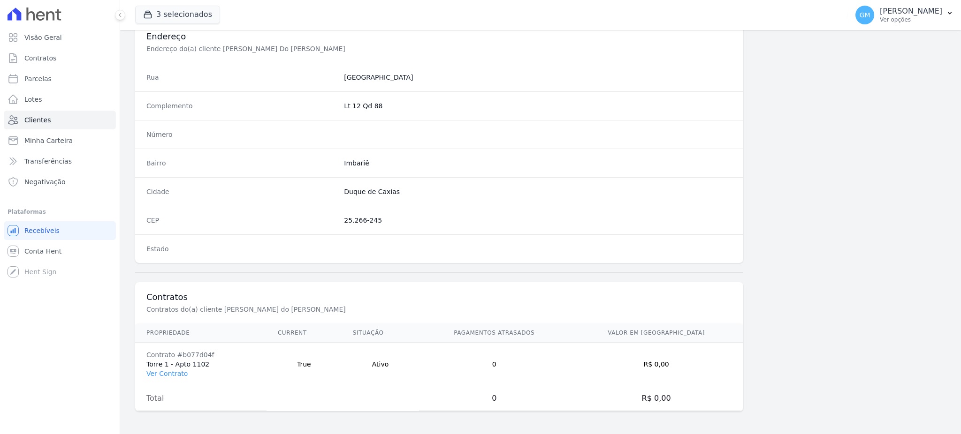
click at [170, 368] on td "Contrato #b077d04f Torre 1 - Apto 1102 Ver Contrato" at bounding box center [200, 365] width 131 height 44
click at [166, 374] on link "Ver Contrato" at bounding box center [166, 374] width 41 height 8
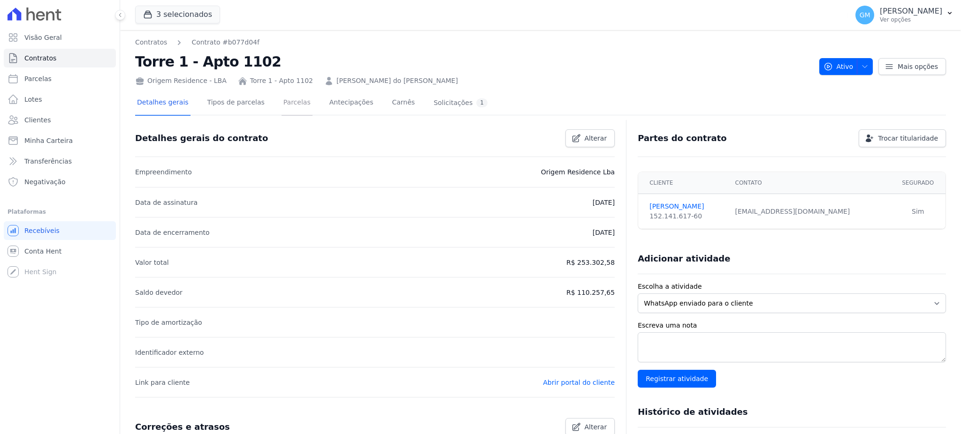
click at [281, 98] on link "Parcelas" at bounding box center [296, 103] width 31 height 25
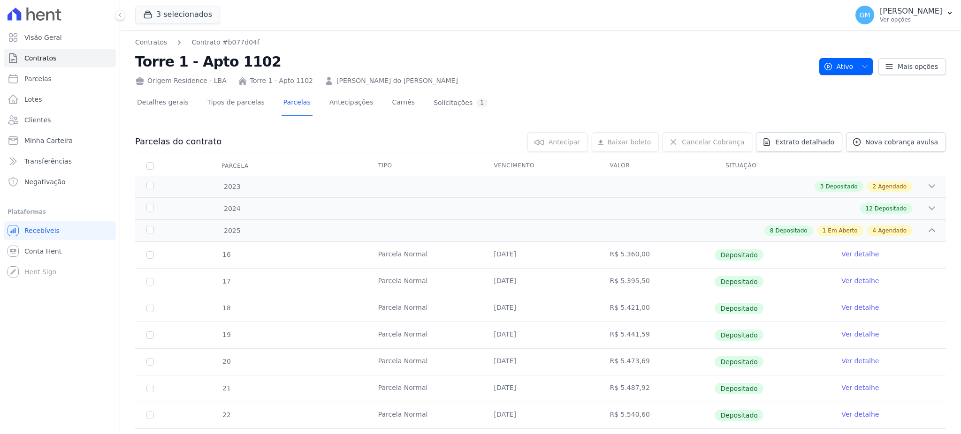
scroll to position [204, 0]
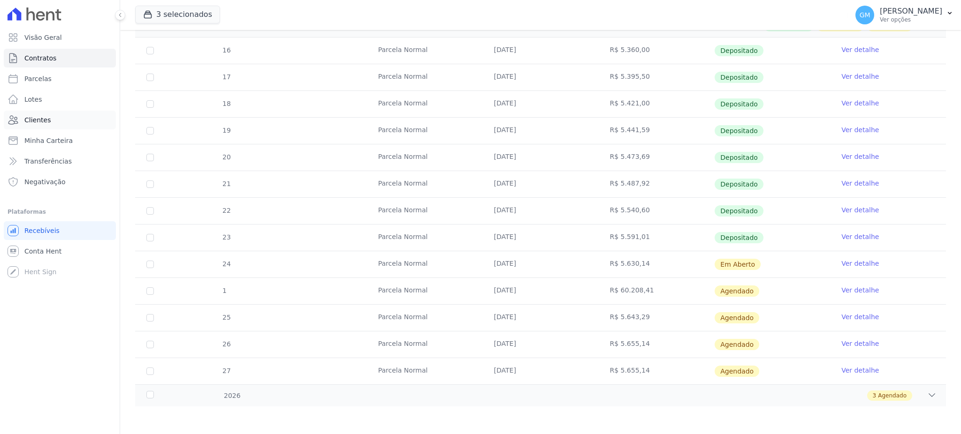
click at [62, 127] on link "Clientes" at bounding box center [60, 120] width 112 height 19
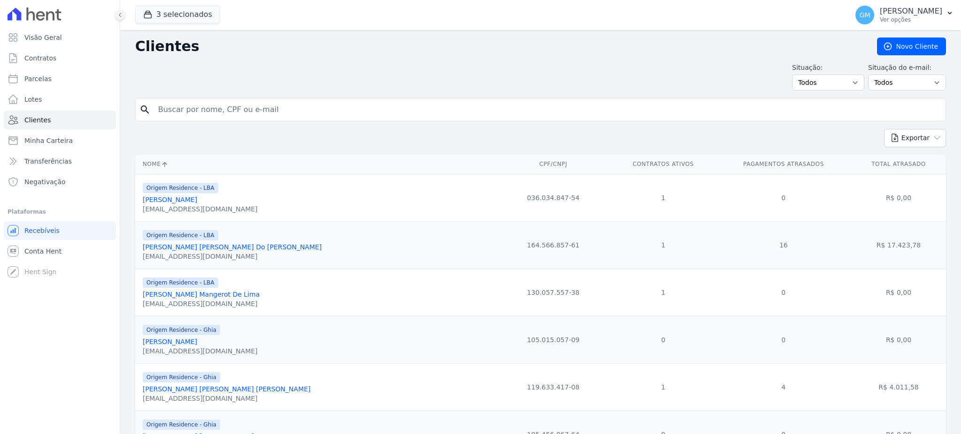
click at [206, 118] on input "search" at bounding box center [546, 109] width 789 height 19
paste input "[PERSON_NAME] DA [PERSON_NAME]"
type input "[PERSON_NAME] DA [PERSON_NAME]"
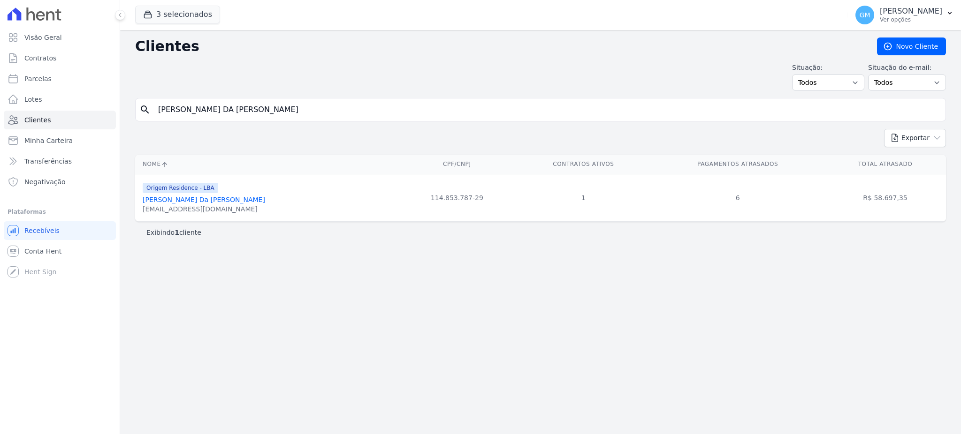
click at [227, 202] on link "[PERSON_NAME] Da [PERSON_NAME]" at bounding box center [204, 200] width 122 height 8
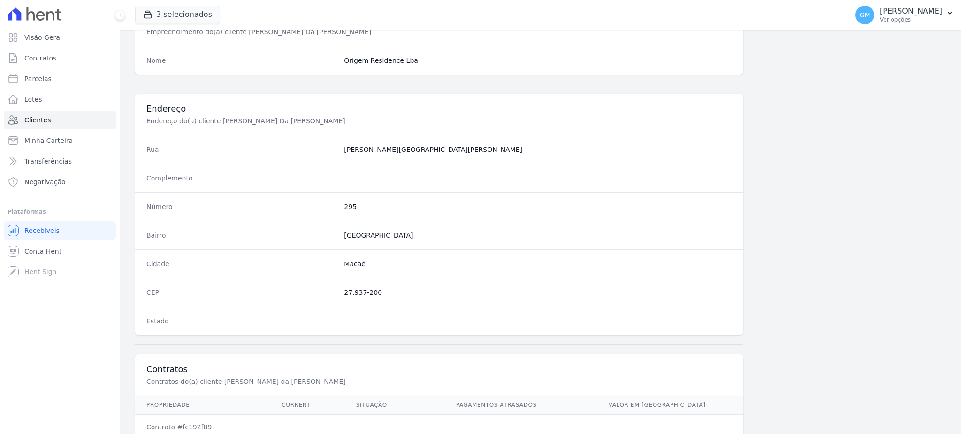
scroll to position [444, 0]
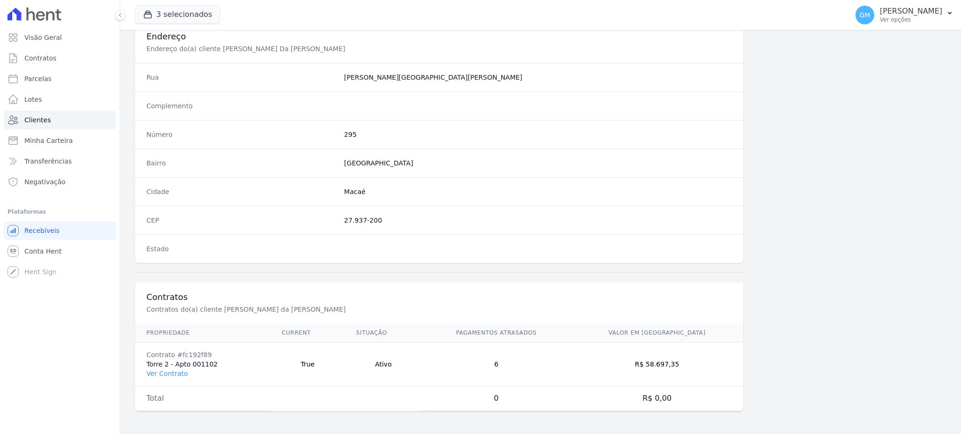
drag, startPoint x: 174, startPoint y: 374, endPoint x: 248, endPoint y: 358, distance: 75.8
click at [174, 374] on link "Ver Contrato" at bounding box center [166, 374] width 41 height 8
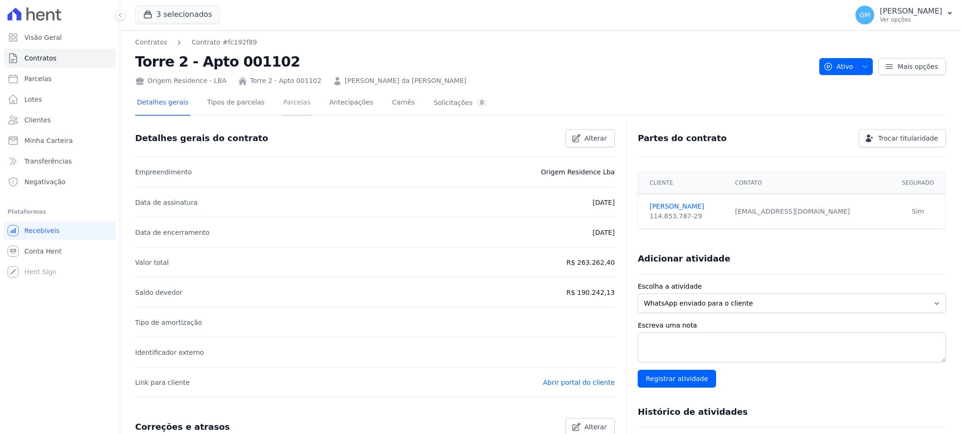
click at [281, 98] on link "Parcelas" at bounding box center [296, 103] width 31 height 25
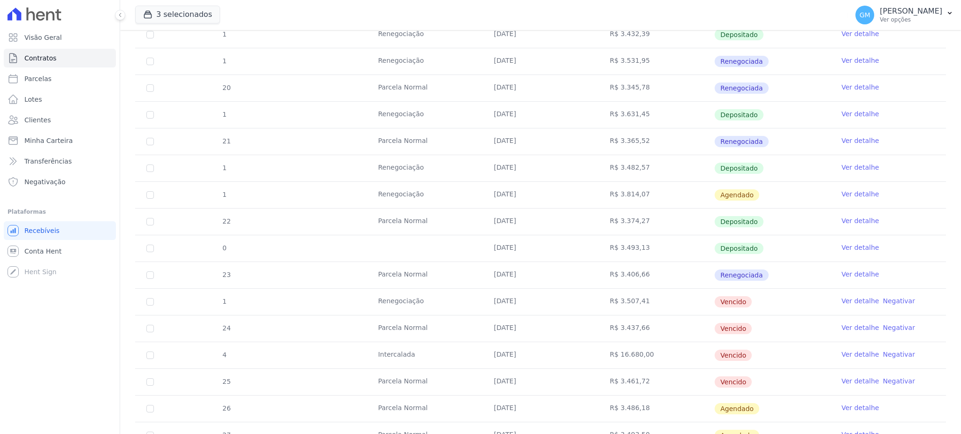
scroll to position [182, 0]
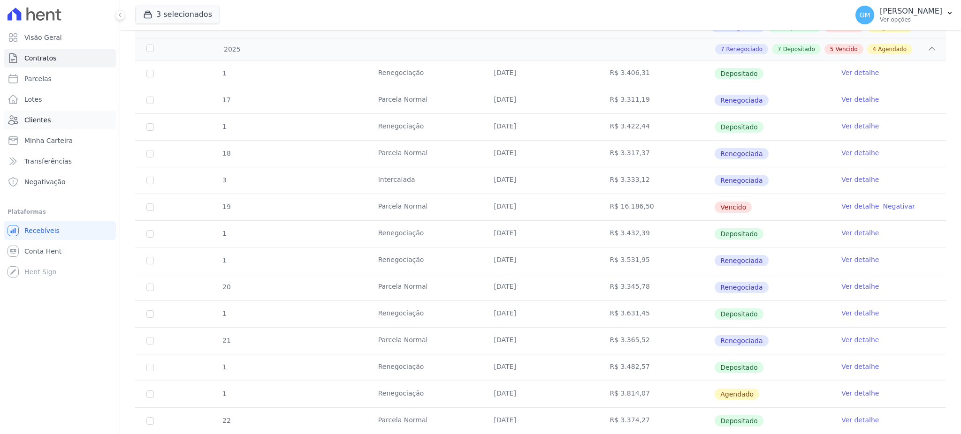
click at [77, 124] on link "Clientes" at bounding box center [60, 120] width 112 height 19
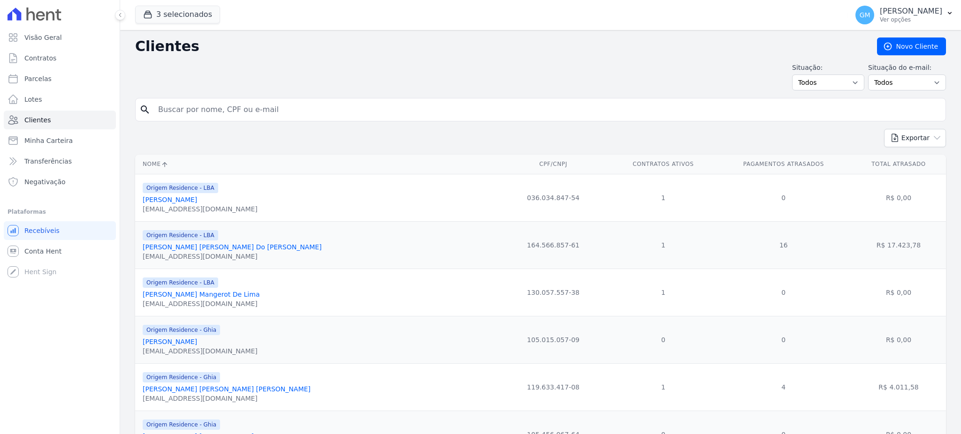
click at [321, 107] on input "search" at bounding box center [546, 109] width 789 height 19
paste input "Vitor [PERSON_NAME] [PERSON_NAME]"
type input "Vitor [PERSON_NAME] [PERSON_NAME]"
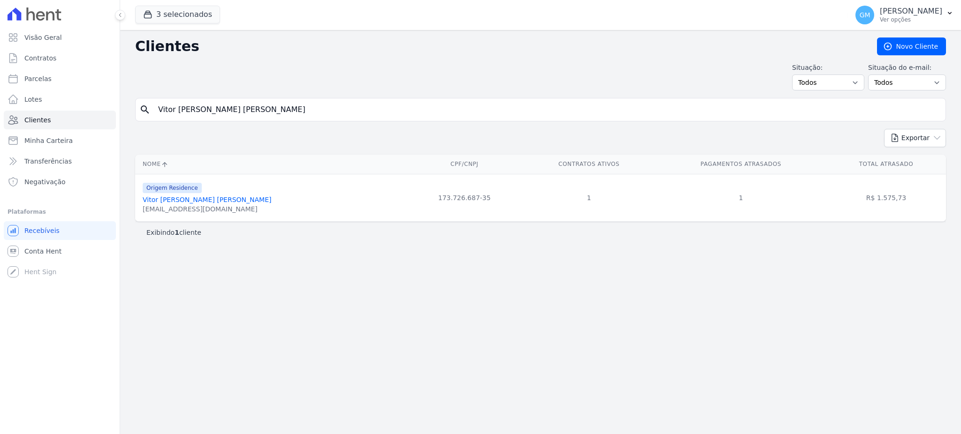
click at [214, 198] on link "Vitor [PERSON_NAME] [PERSON_NAME]" at bounding box center [207, 200] width 129 height 8
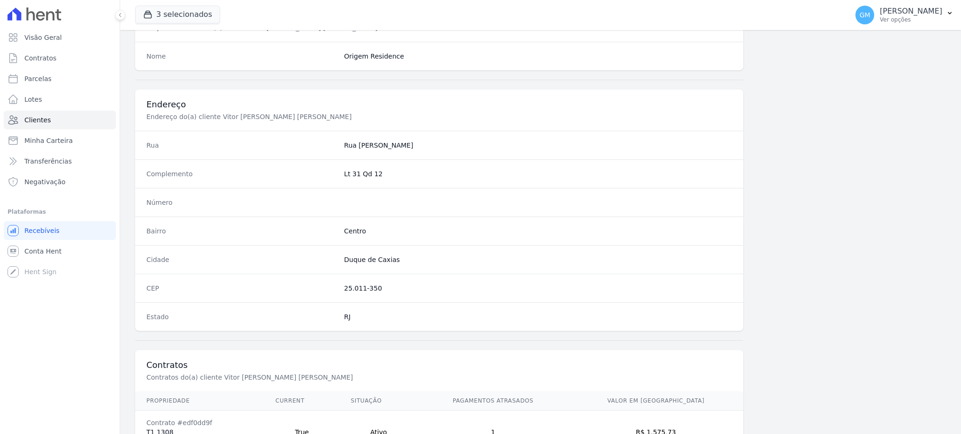
scroll to position [444, 0]
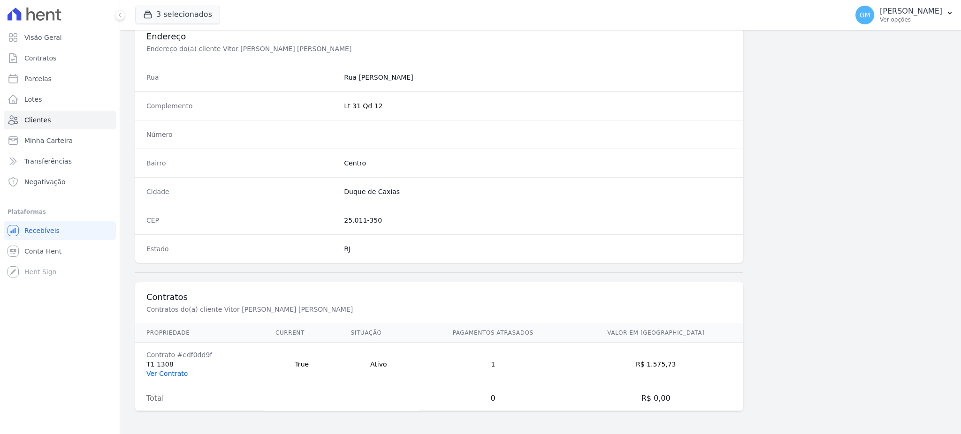
click at [175, 374] on link "Ver Contrato" at bounding box center [166, 374] width 41 height 8
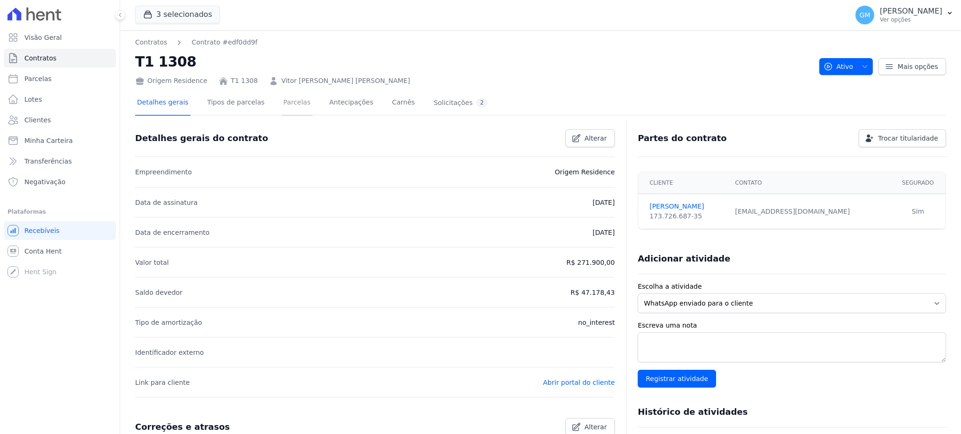
click at [289, 104] on link "Parcelas" at bounding box center [296, 103] width 31 height 25
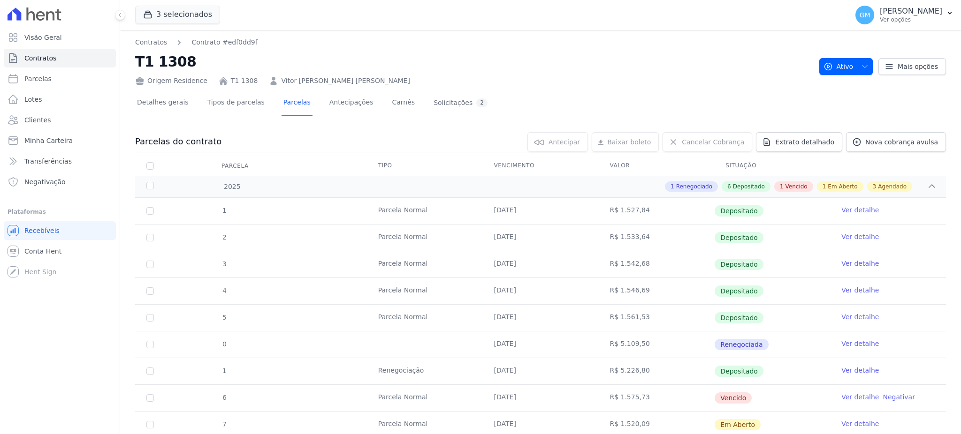
scroll to position [178, 0]
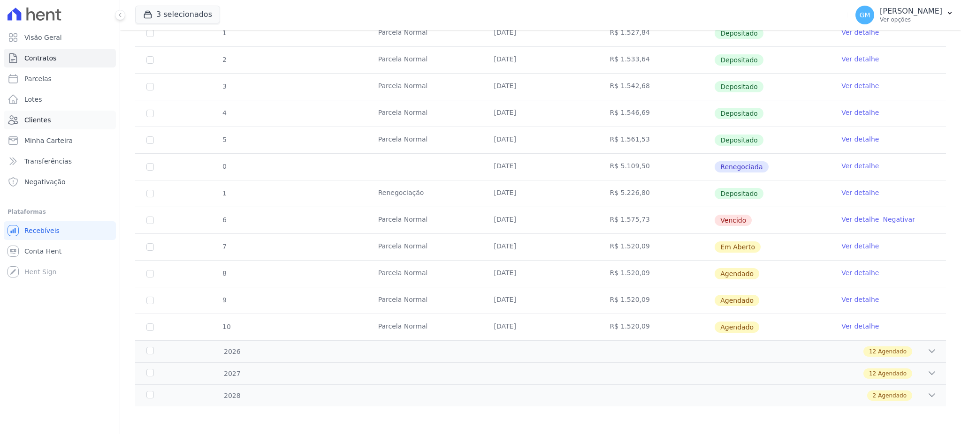
click at [68, 114] on link "Clientes" at bounding box center [60, 120] width 112 height 19
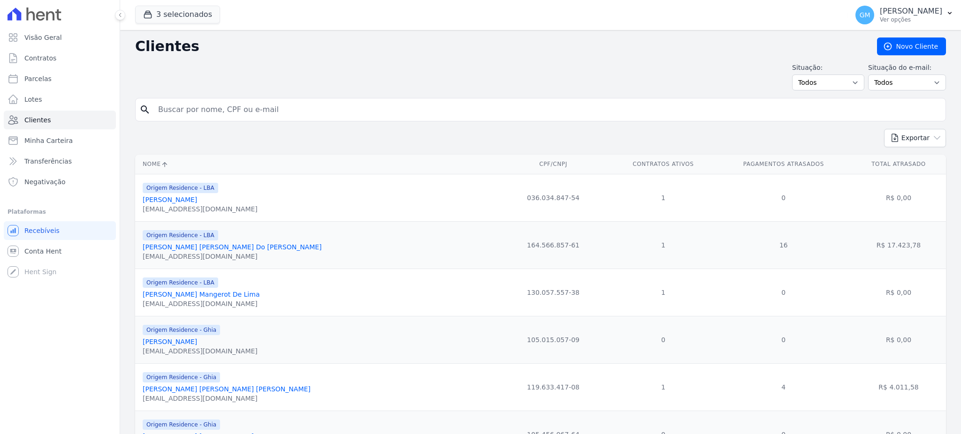
click at [196, 109] on input "search" at bounding box center [546, 109] width 789 height 19
paste input "[PERSON_NAME] [PERSON_NAME]"
type input "[PERSON_NAME] [PERSON_NAME]"
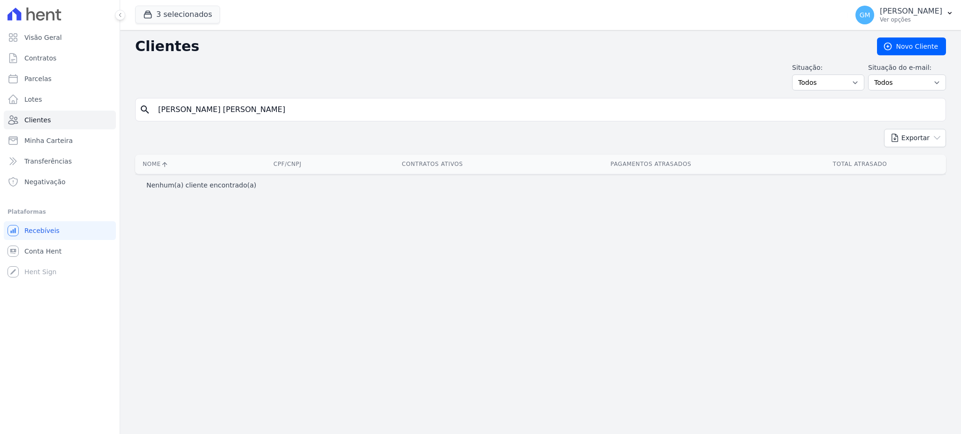
drag, startPoint x: 312, startPoint y: 111, endPoint x: 216, endPoint y: 108, distance: 96.2
click at [216, 108] on input "[PERSON_NAME] [PERSON_NAME]" at bounding box center [546, 109] width 789 height 19
type input "[PERSON_NAME]"
click at [227, 108] on input "[PERSON_NAME]" at bounding box center [546, 109] width 789 height 19
type input "[PERSON_NAME]"
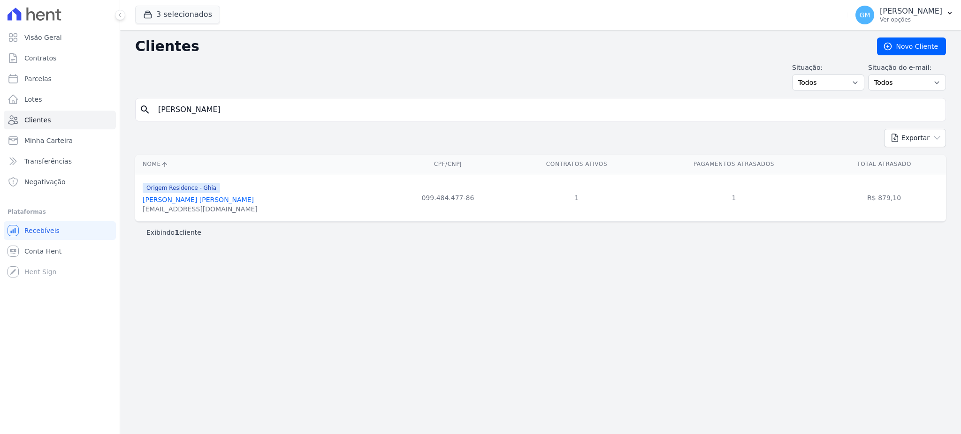
click at [212, 197] on link "[PERSON_NAME] [PERSON_NAME]" at bounding box center [198, 200] width 111 height 8
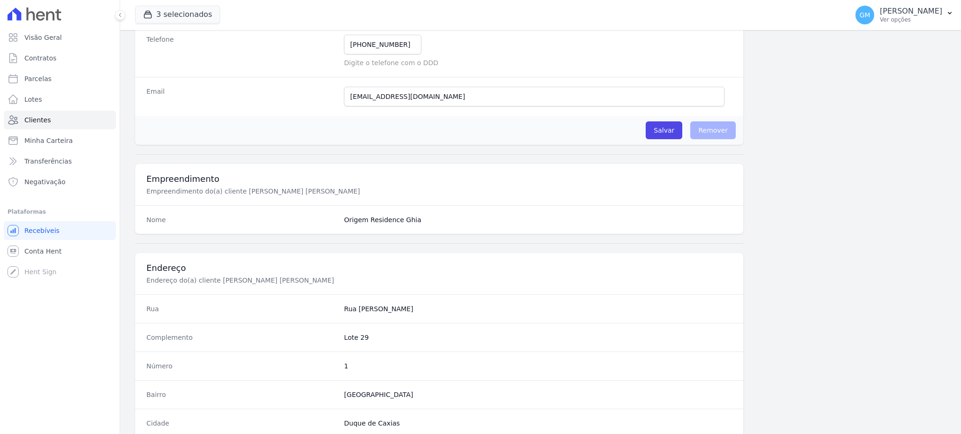
scroll to position [444, 0]
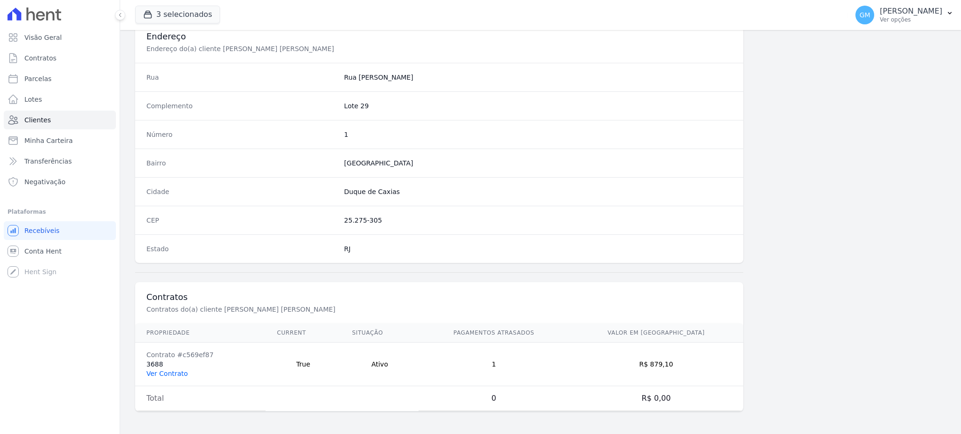
click at [171, 376] on link "Ver Contrato" at bounding box center [166, 374] width 41 height 8
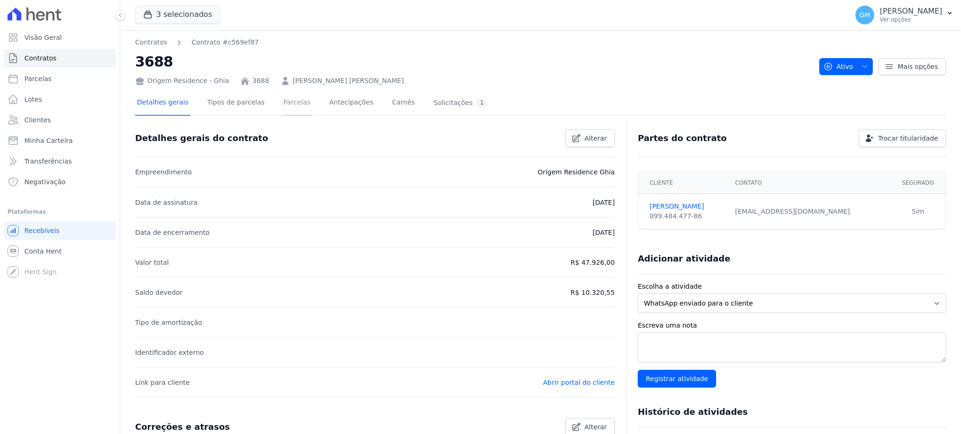
click at [281, 96] on link "Parcelas" at bounding box center [296, 103] width 31 height 25
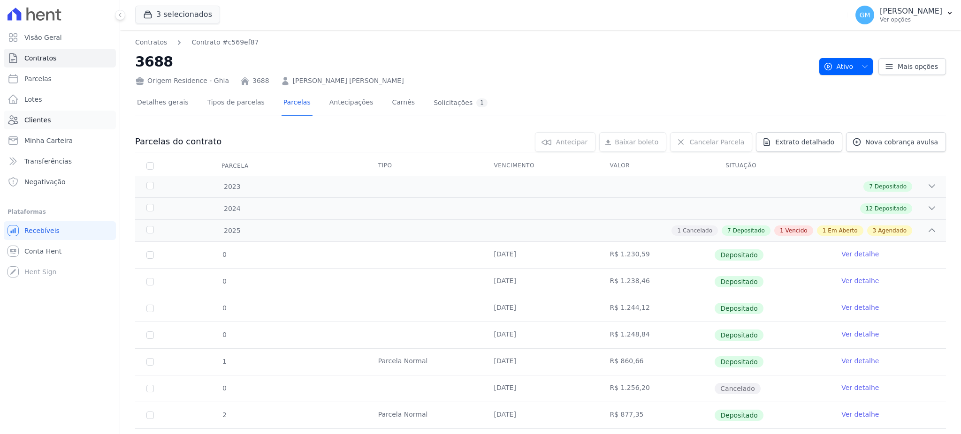
click at [69, 120] on link "Clientes" at bounding box center [60, 120] width 112 height 19
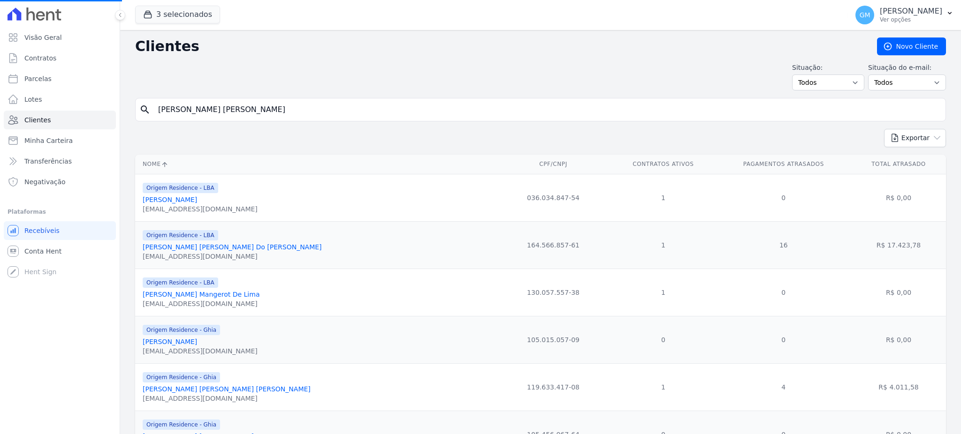
click at [203, 115] on input "[PERSON_NAME] [PERSON_NAME]" at bounding box center [546, 109] width 789 height 19
click at [279, 110] on input "[PERSON_NAME] [PERSON_NAME]" at bounding box center [546, 109] width 789 height 19
click at [339, 108] on input "[PERSON_NAME] [PERSON_NAME]" at bounding box center [546, 109] width 789 height 19
drag, startPoint x: 340, startPoint y: 113, endPoint x: 133, endPoint y: 108, distance: 206.9
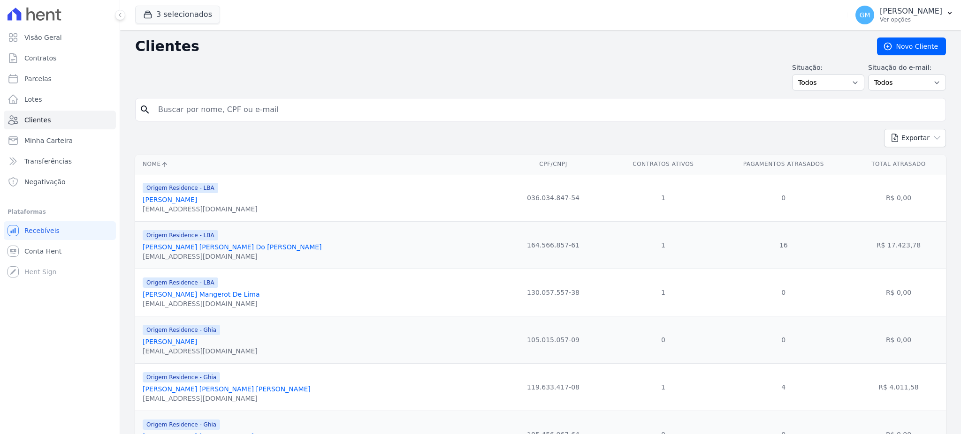
click at [205, 116] on input "search" at bounding box center [546, 109] width 789 height 19
paste input "[PERSON_NAME] [PERSON_NAME]"
type input "[PERSON_NAME] [PERSON_NAME]"
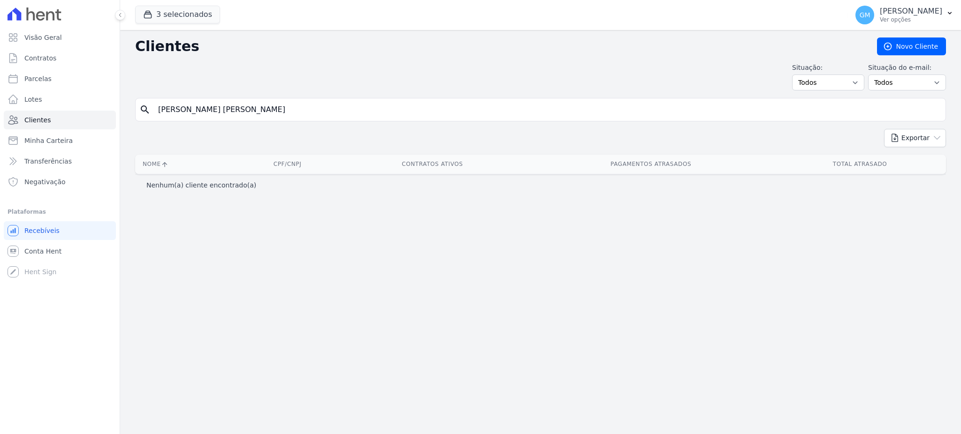
click at [316, 102] on input "[PERSON_NAME] [PERSON_NAME]" at bounding box center [546, 109] width 789 height 19
drag, startPoint x: 318, startPoint y: 107, endPoint x: 177, endPoint y: 119, distance: 140.7
click at [177, 119] on input "[PERSON_NAME] [PERSON_NAME]" at bounding box center [546, 109] width 789 height 19
type input "VIVIA"
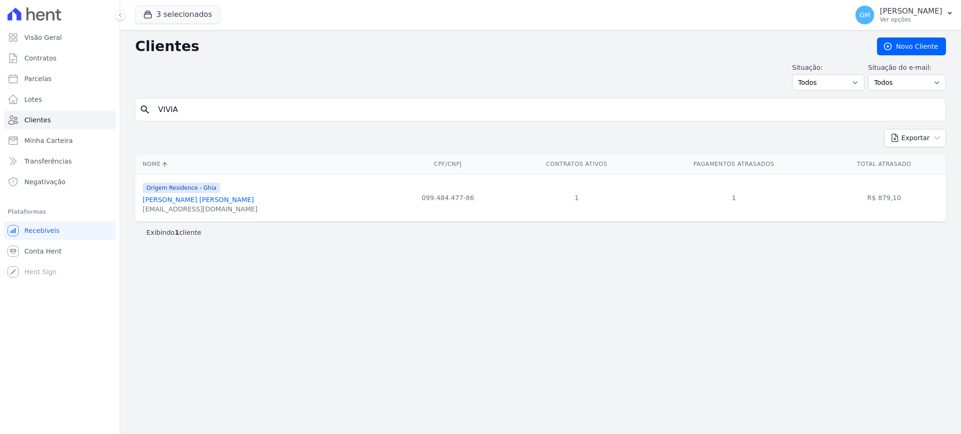
click at [204, 202] on link "[PERSON_NAME] [PERSON_NAME]" at bounding box center [198, 200] width 111 height 8
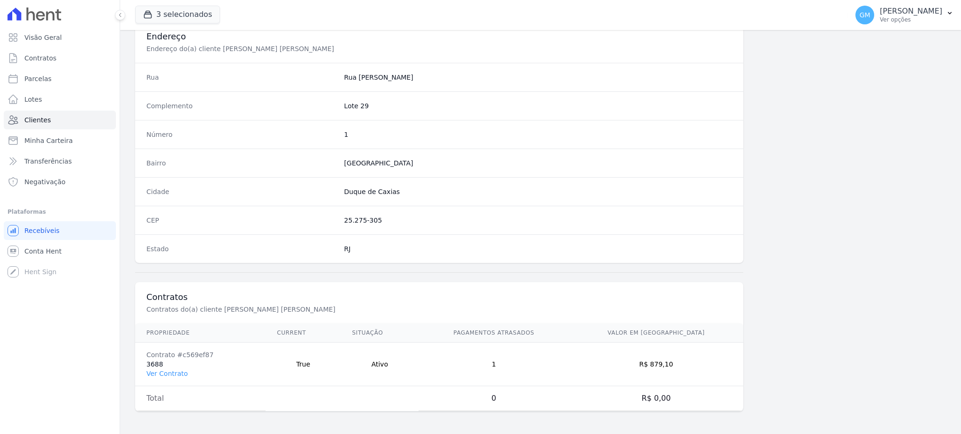
scroll to position [444, 0]
click at [166, 373] on link "Ver Contrato" at bounding box center [166, 374] width 41 height 8
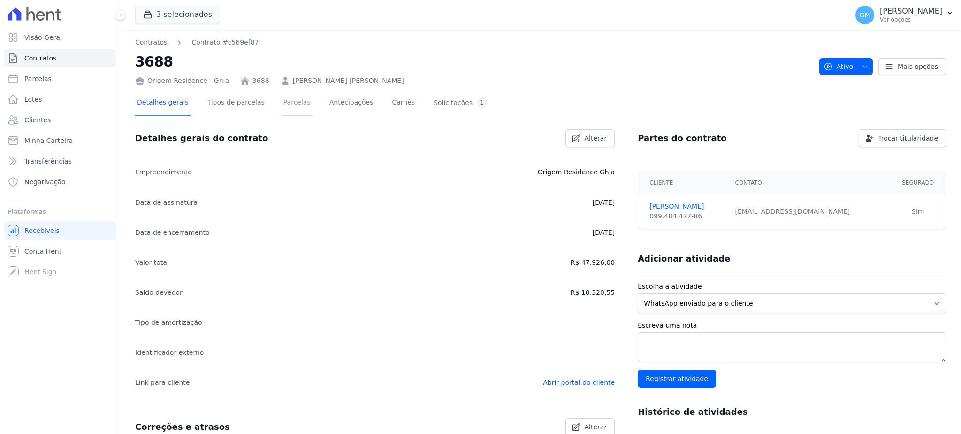
click at [281, 107] on link "Parcelas" at bounding box center [296, 103] width 31 height 25
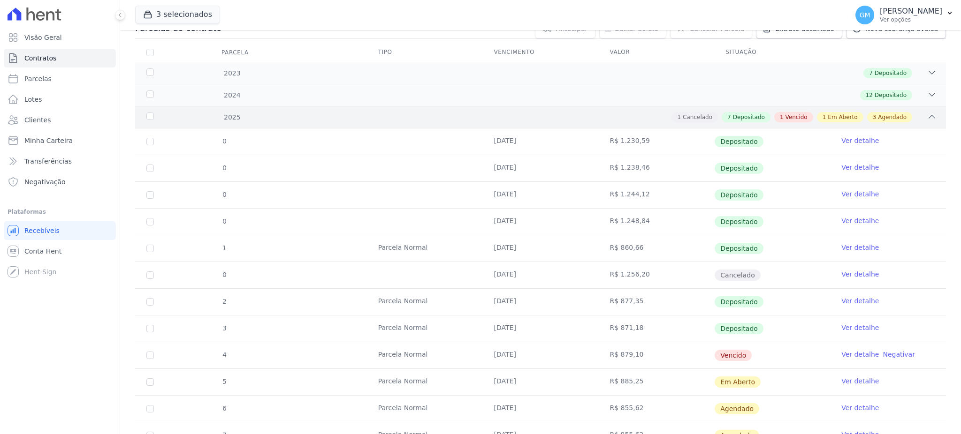
scroll to position [204, 0]
